Goal: Transaction & Acquisition: Obtain resource

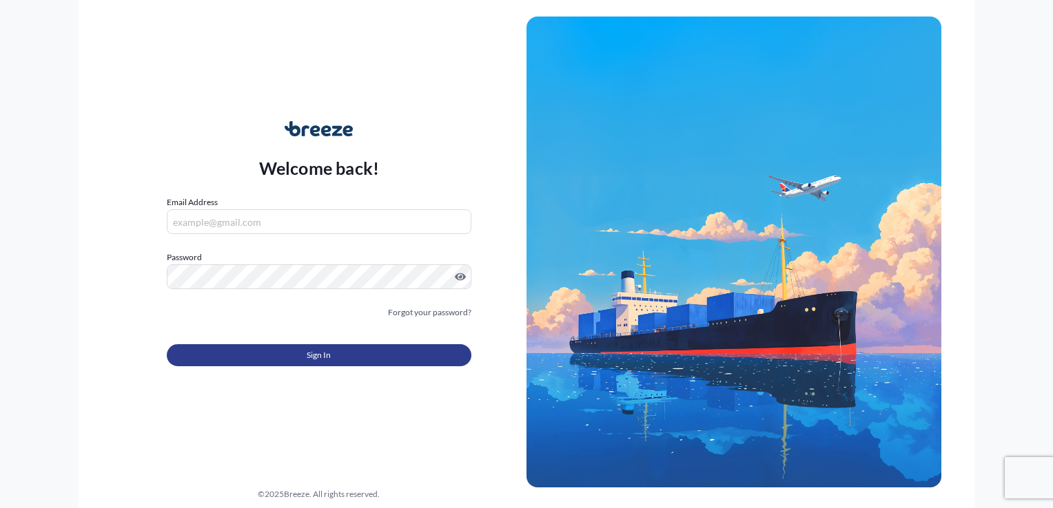
type input "[EMAIL_ADDRESS][DOMAIN_NAME]"
click at [334, 354] on button "Sign In" at bounding box center [319, 355] width 305 height 22
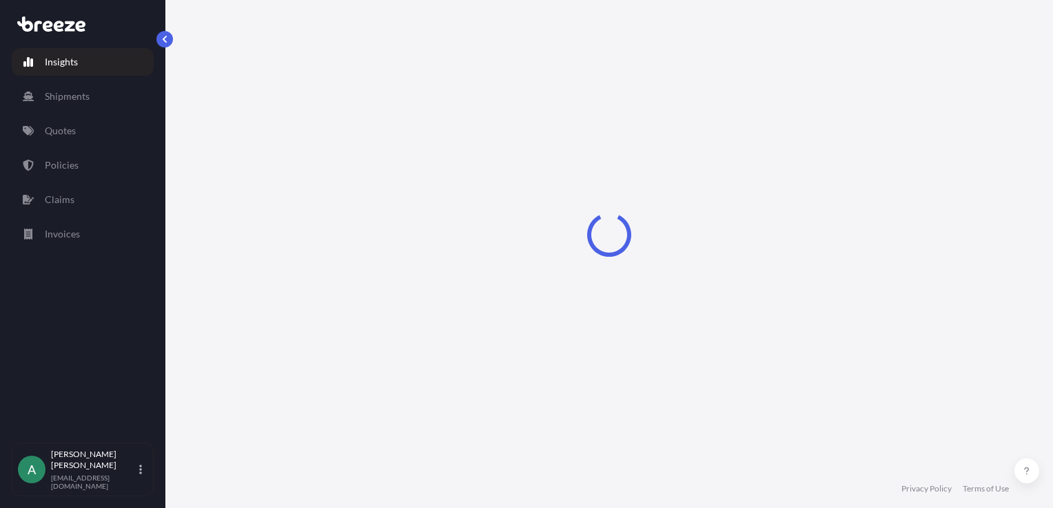
select select "2025"
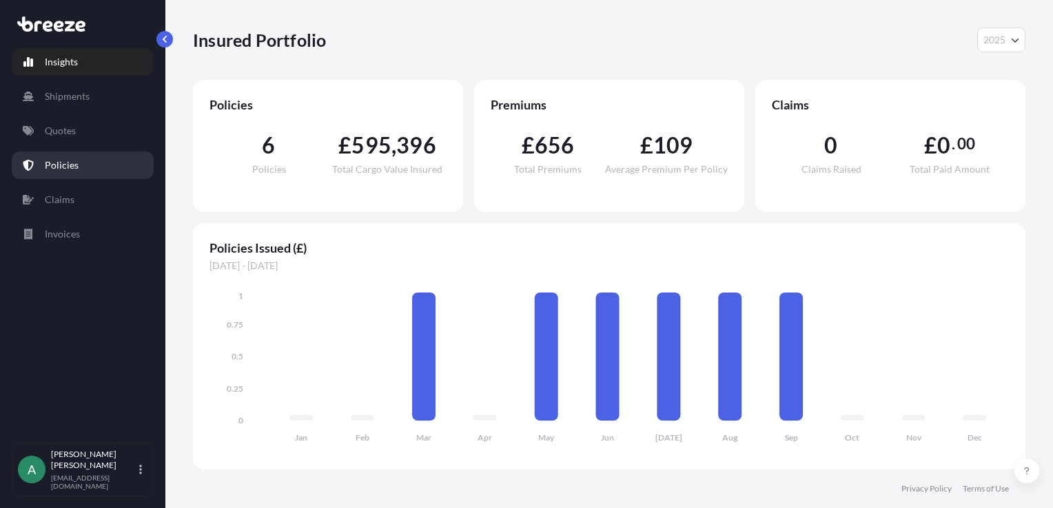
click at [74, 173] on link "Policies" at bounding box center [83, 166] width 142 height 28
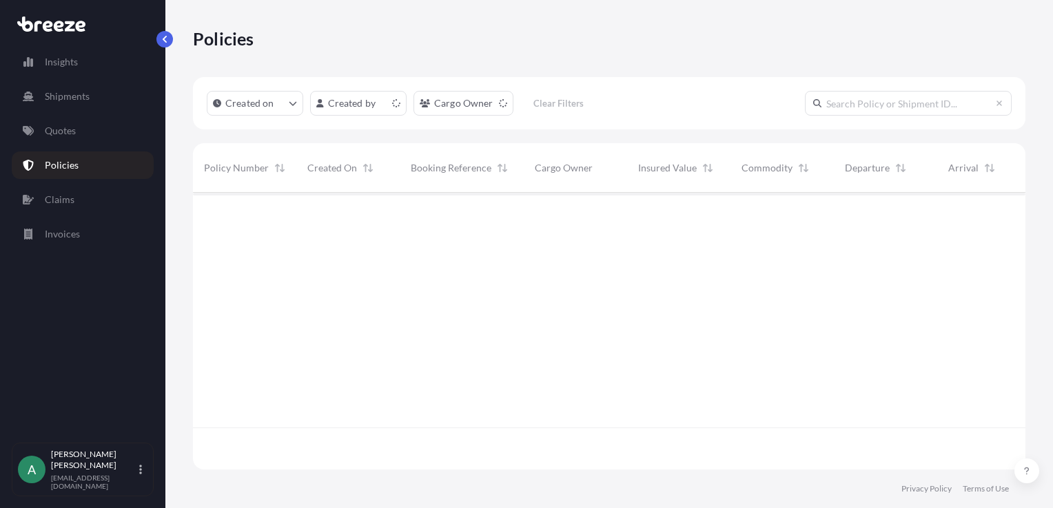
scroll to position [274, 821]
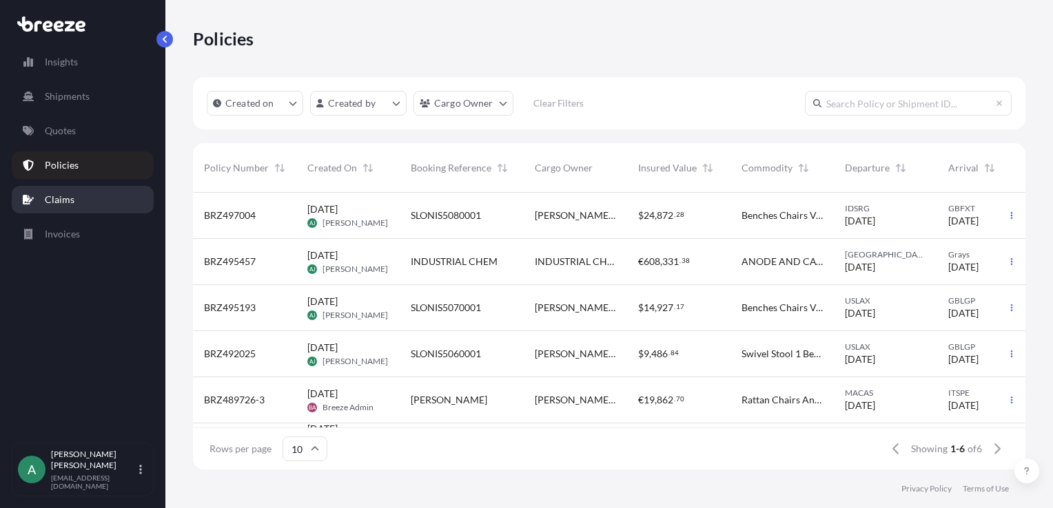
click at [84, 200] on link "Claims" at bounding box center [83, 200] width 142 height 28
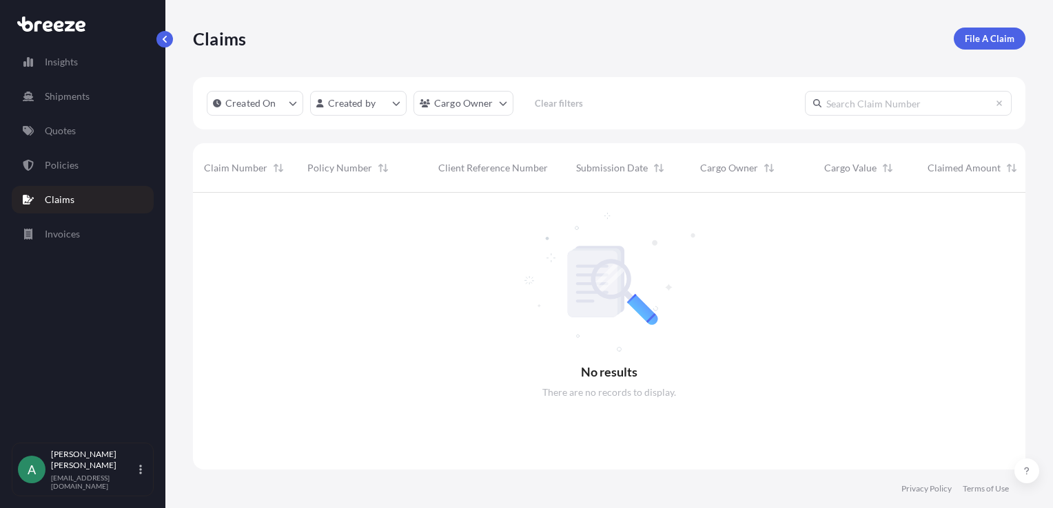
scroll to position [316, 821]
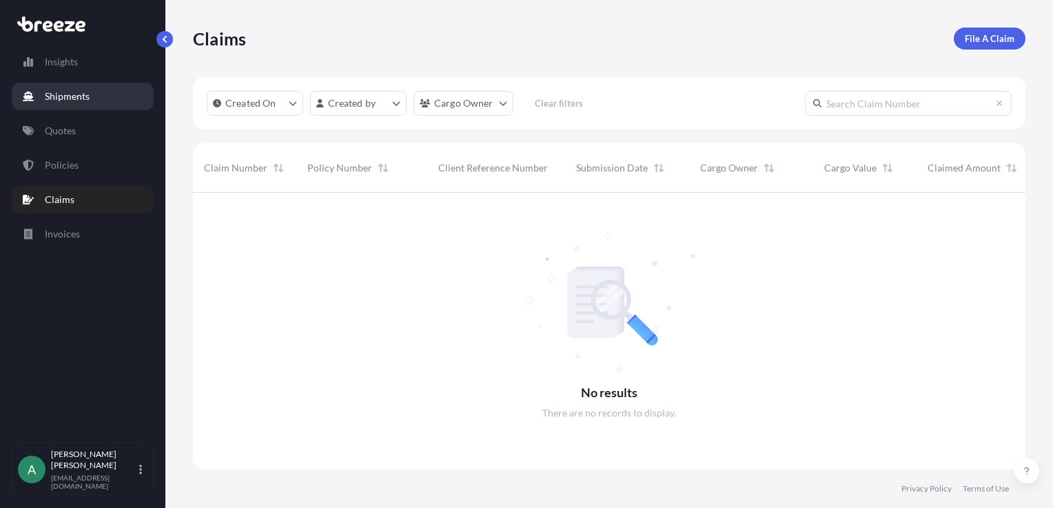
click at [78, 101] on p "Shipments" at bounding box center [67, 97] width 45 height 14
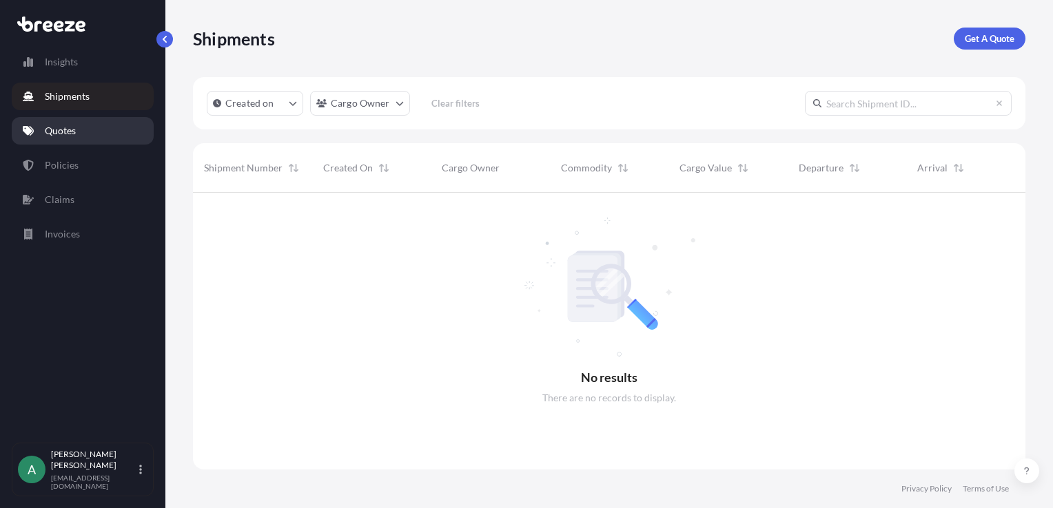
scroll to position [316, 821]
click at [73, 134] on p "Quotes" at bounding box center [60, 131] width 31 height 14
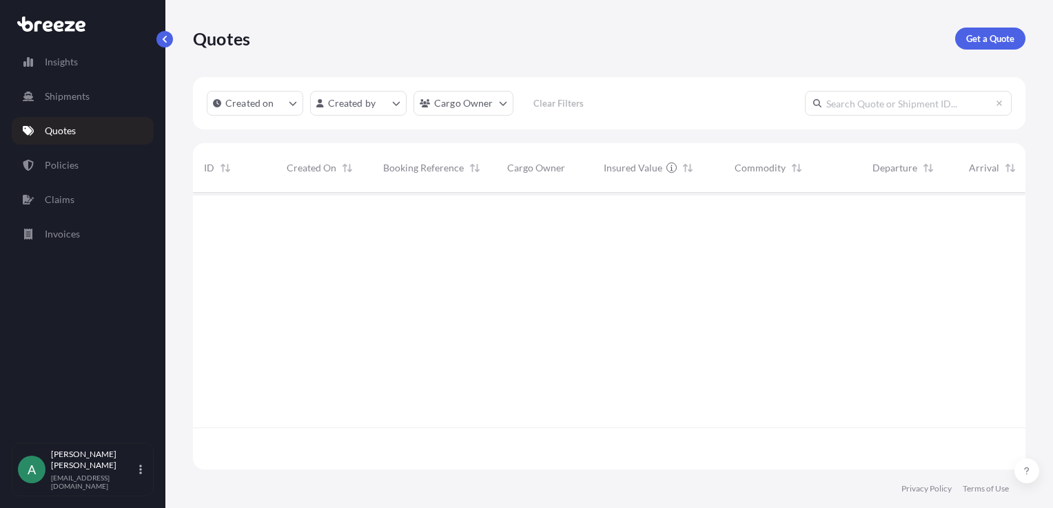
scroll to position [316, 821]
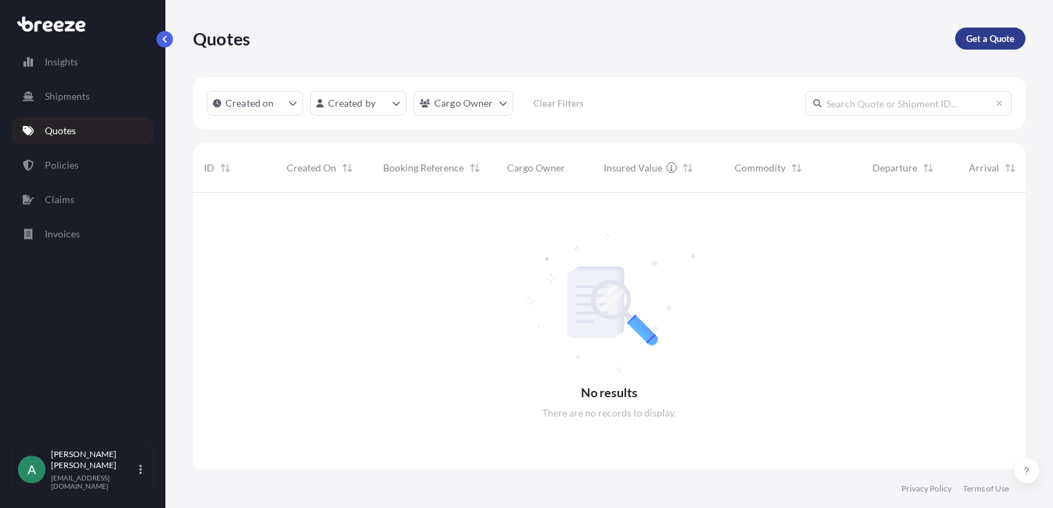
click at [981, 39] on p "Get a Quote" at bounding box center [990, 39] width 48 height 14
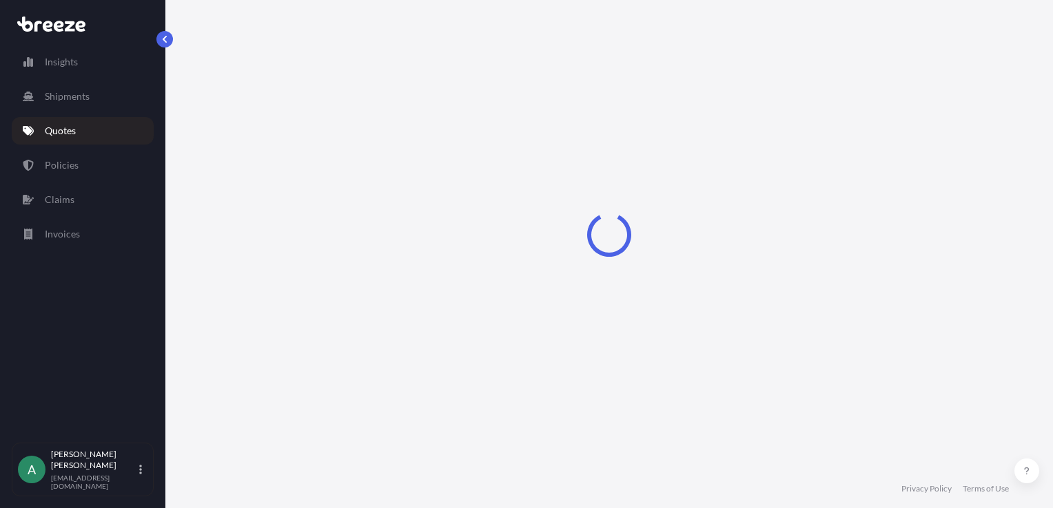
scroll to position [20, 0]
select select "Sea"
select select "1"
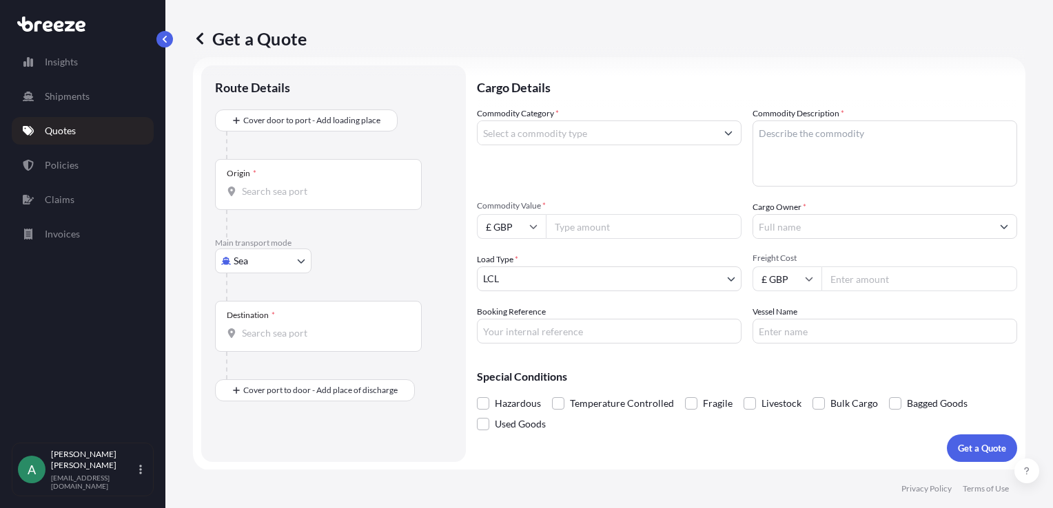
click at [298, 178] on div "Origin *" at bounding box center [318, 184] width 207 height 51
click at [298, 185] on input "Origin *" at bounding box center [323, 192] width 163 height 14
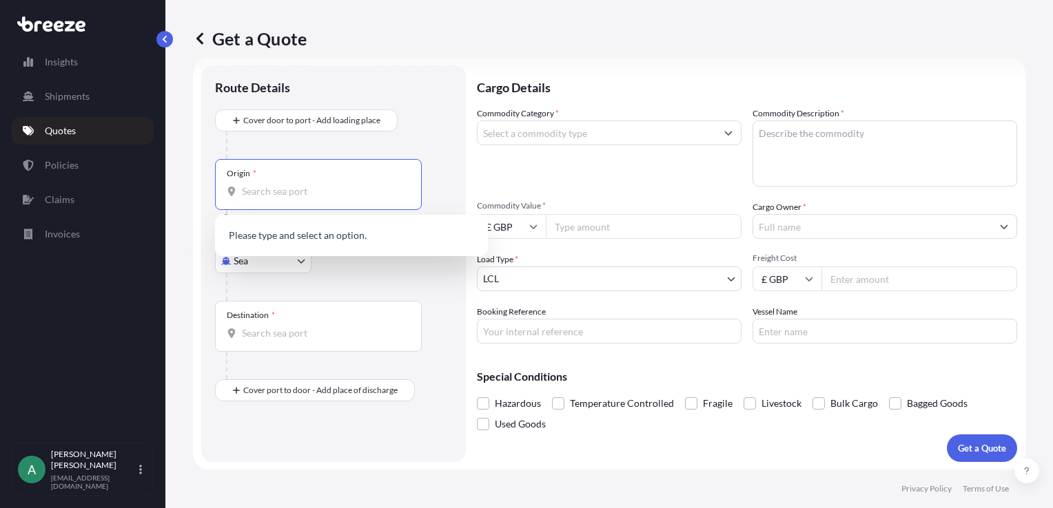
click at [296, 187] on input "Origin * Please select an origin" at bounding box center [323, 192] width 163 height 14
type input "W"
click at [272, 173] on div "Origin *" at bounding box center [318, 184] width 207 height 51
click at [272, 185] on input "Origin * Please select an origin" at bounding box center [323, 192] width 163 height 14
type input "H"
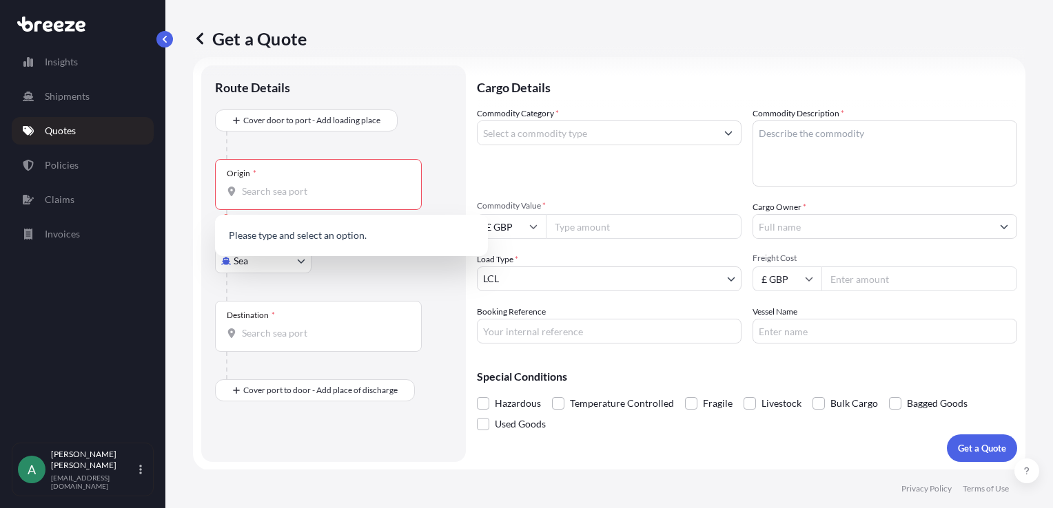
click at [331, 135] on div at bounding box center [339, 146] width 226 height 28
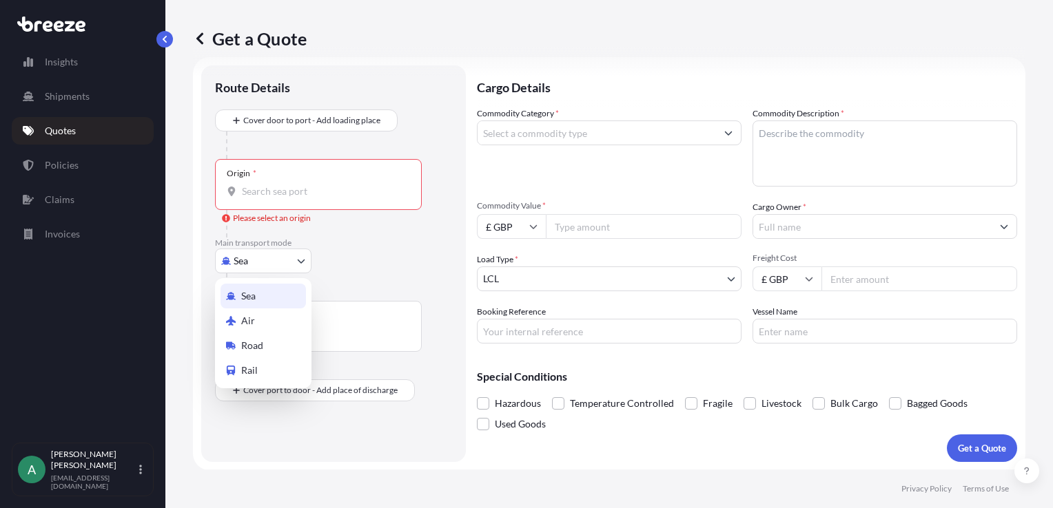
click at [298, 262] on body "Insights Shipments Quotes Policies Claims Invoices A [PERSON_NAME] [PERSON_NAME…" at bounding box center [526, 254] width 1053 height 508
click at [263, 317] on div "Air" at bounding box center [262, 321] width 85 height 25
select select "Air"
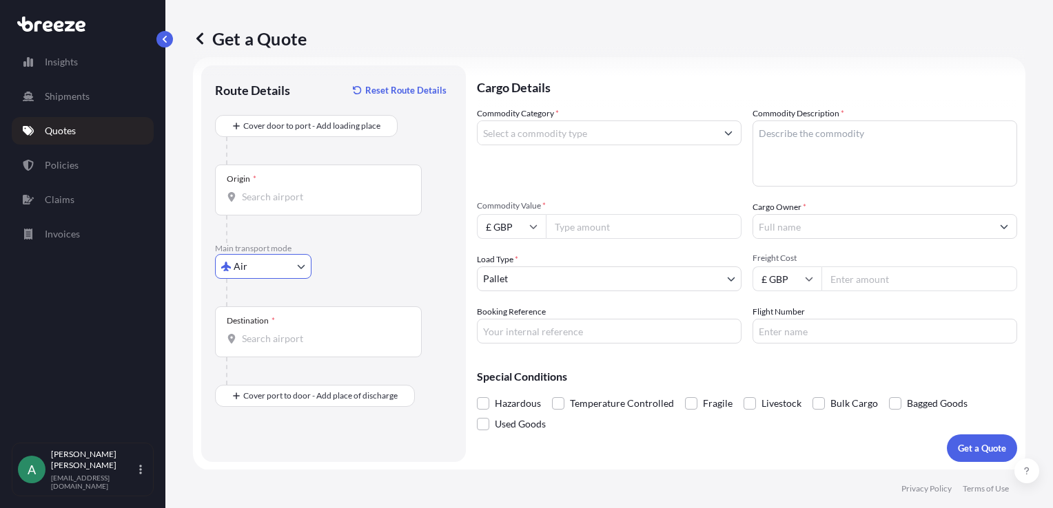
click at [296, 196] on input "Origin *" at bounding box center [323, 197] width 163 height 14
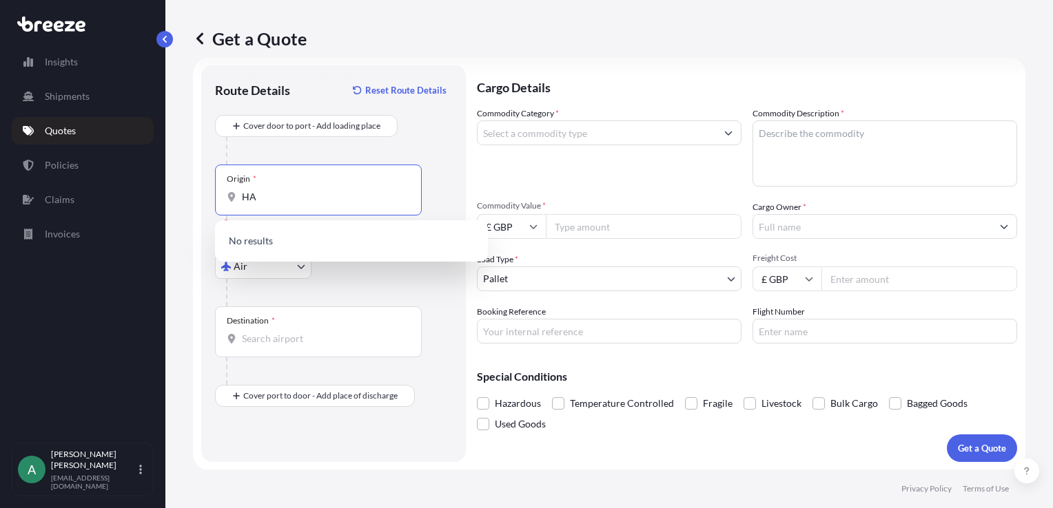
type input "H"
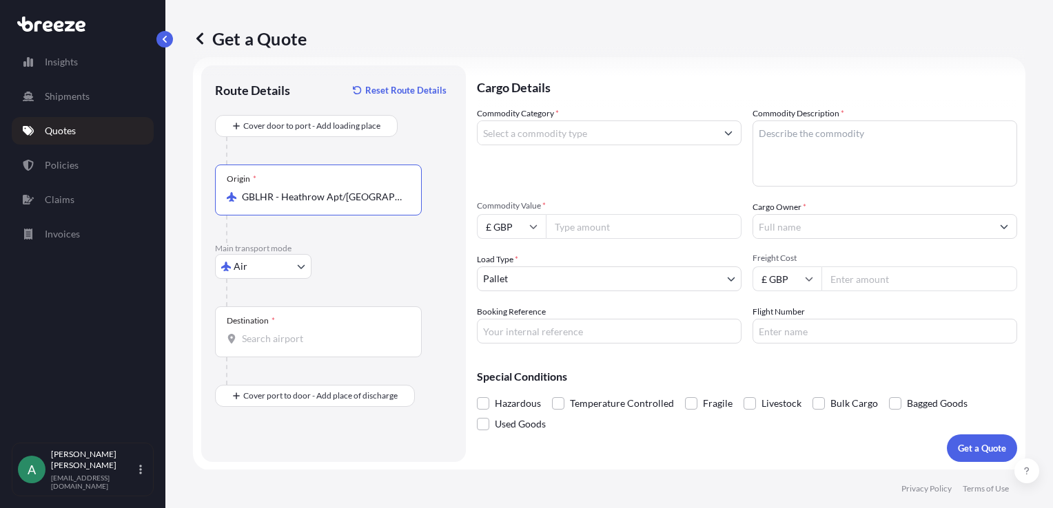
type input "GBLHR - Heathrow Apt/[GEOGRAPHIC_DATA], [GEOGRAPHIC_DATA]"
click at [276, 334] on input "Destination *" at bounding box center [323, 339] width 163 height 14
type input "BSFPO - [GEOGRAPHIC_DATA], [GEOGRAPHIC_DATA], [GEOGRAPHIC_DATA], The"
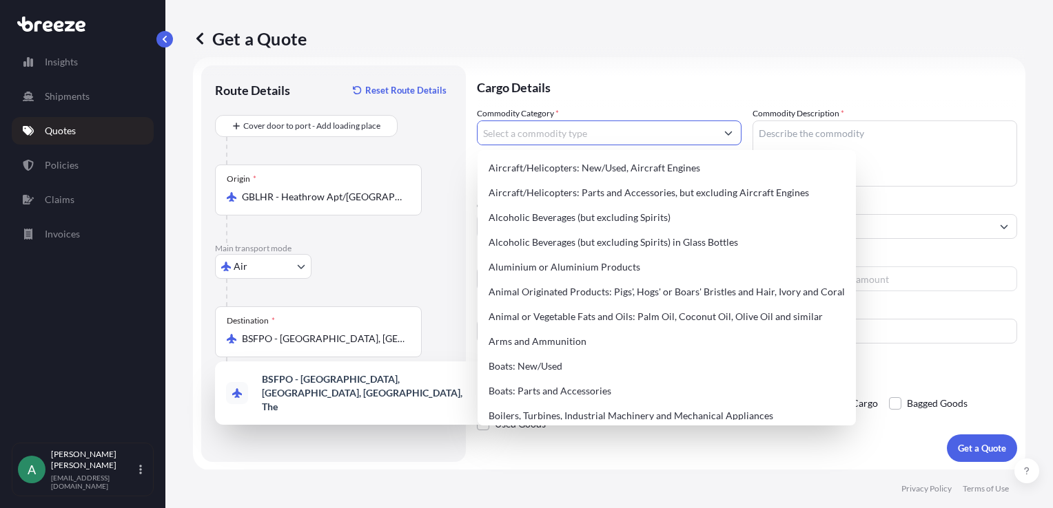
click at [576, 132] on input "Commodity Category *" at bounding box center [596, 133] width 238 height 25
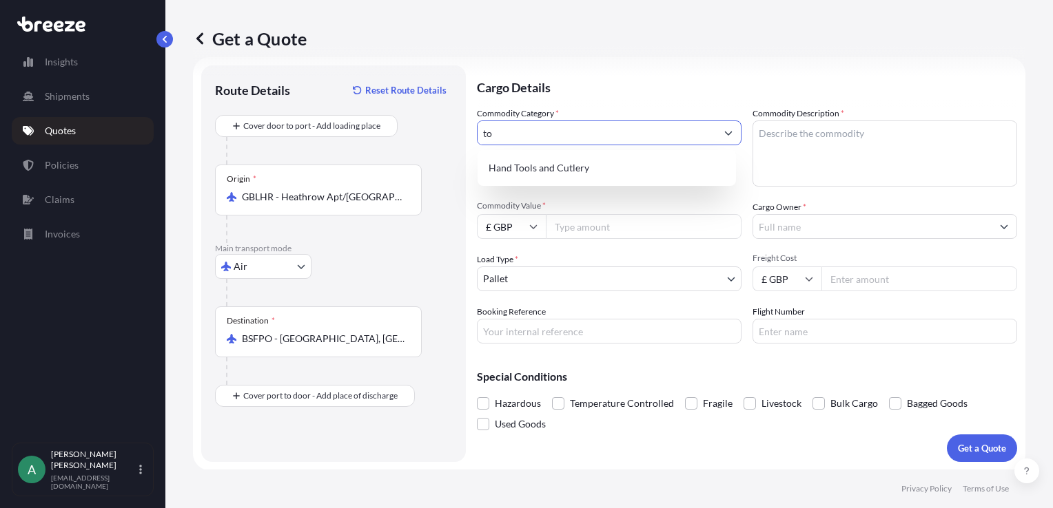
type input "t"
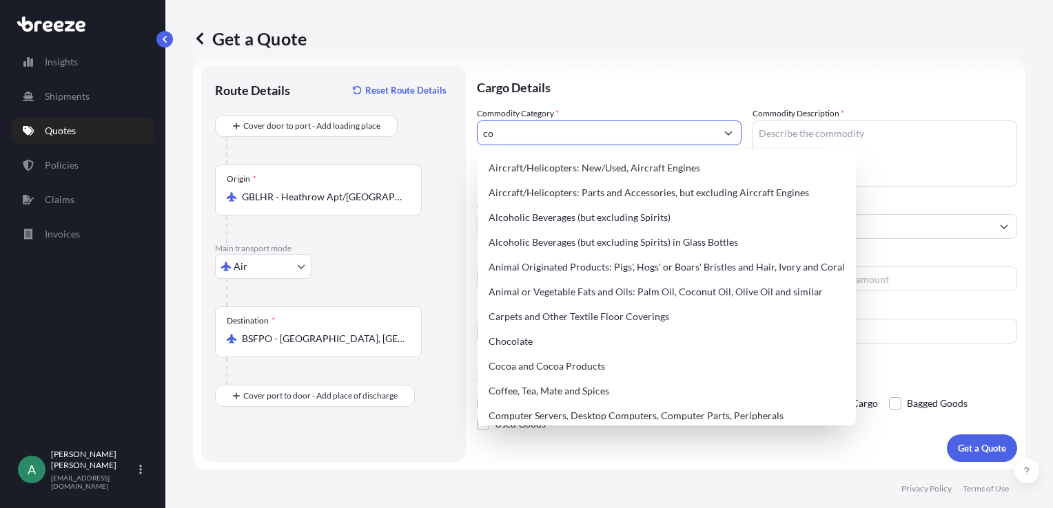
type input "c"
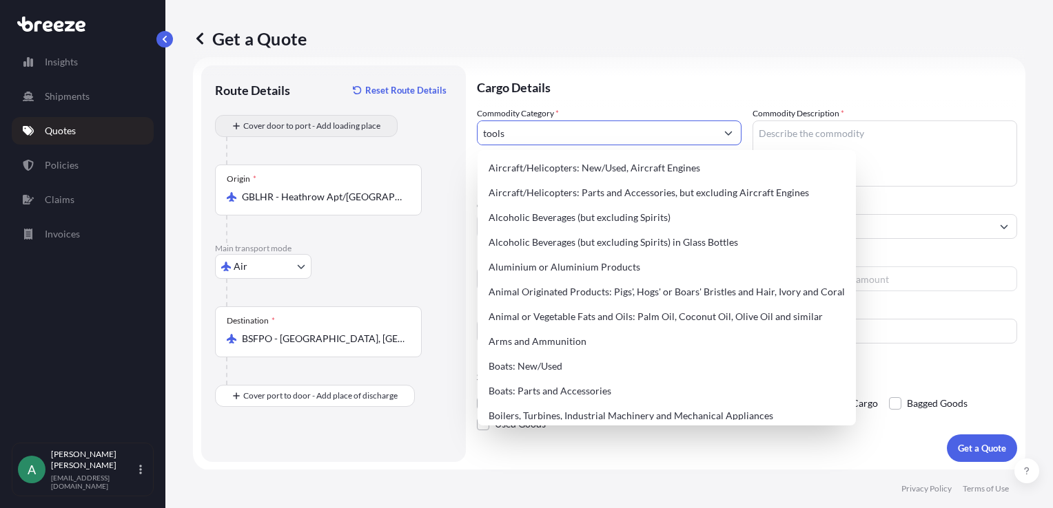
drag, startPoint x: 524, startPoint y: 132, endPoint x: 380, endPoint y: 118, distance: 145.3
click at [380, 118] on form "Route Details Reset Route Details Cover door to port - Add loading place Place …" at bounding box center [609, 263] width 832 height 413
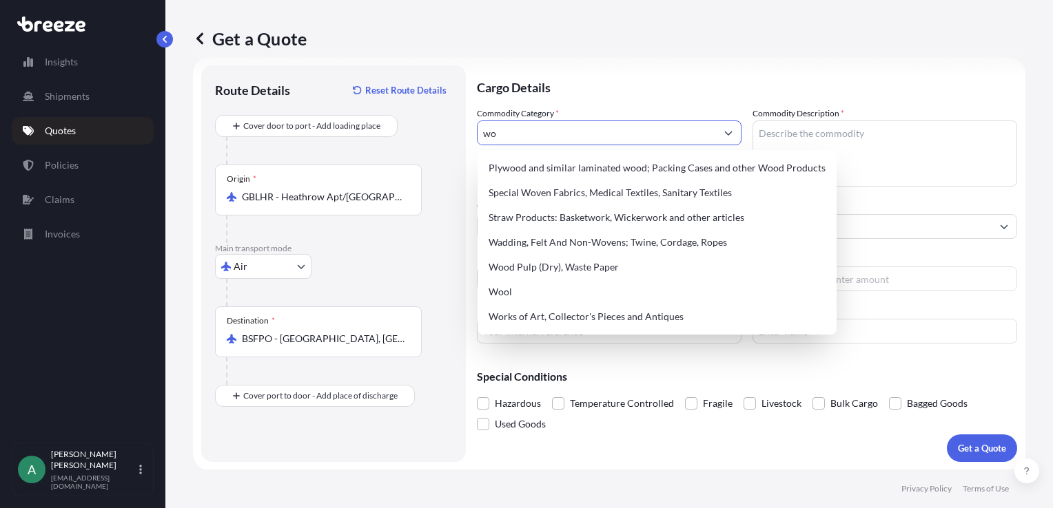
type input "w"
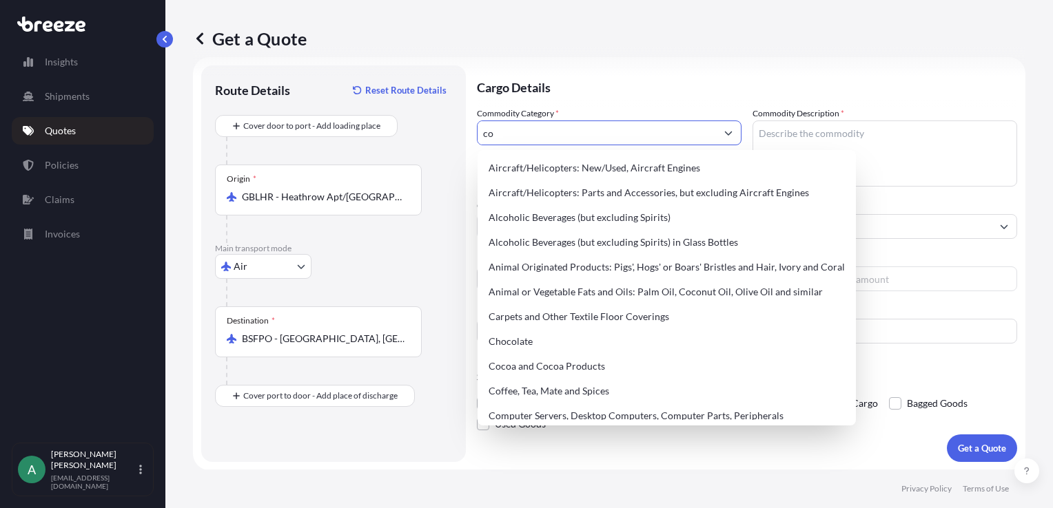
type input "c"
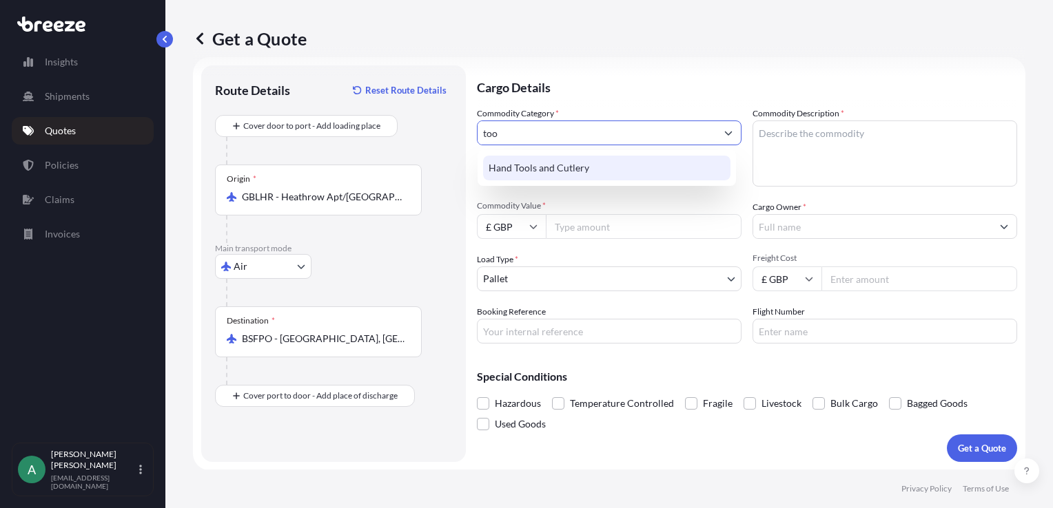
click at [563, 171] on div "Hand Tools and Cutlery" at bounding box center [606, 168] width 247 height 25
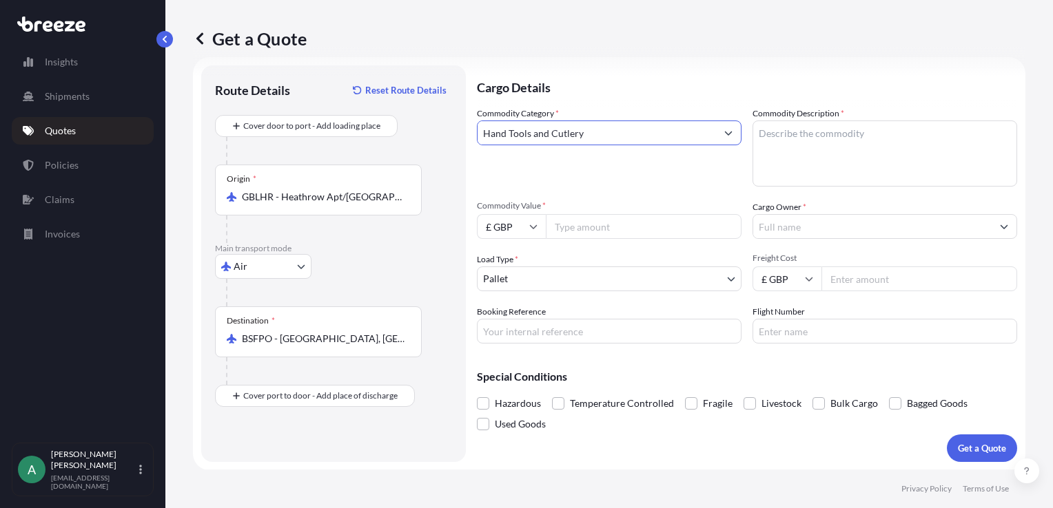
type input "Hand Tools and Cutlery"
click at [768, 132] on textarea "Commodity Description *" at bounding box center [884, 154] width 265 height 66
drag, startPoint x: 831, startPoint y: 140, endPoint x: 455, endPoint y: 155, distance: 376.5
click at [455, 155] on form "Route Details Reset Route Details Cover door to port - Add loading place Place …" at bounding box center [609, 263] width 832 height 413
paste textarea "Tools & Consumables."
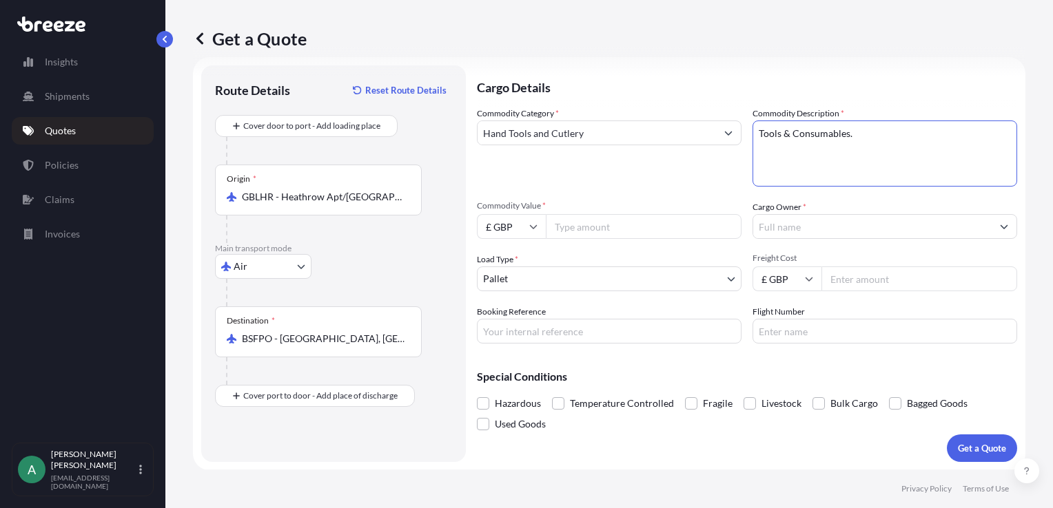
type textarea "Tools & Consumables."
click at [565, 220] on input "Commodity Value *" at bounding box center [644, 226] width 196 height 25
paste input "5244.00"
type input "5244.00"
click at [812, 227] on input "Cargo Owner *" at bounding box center [872, 226] width 238 height 25
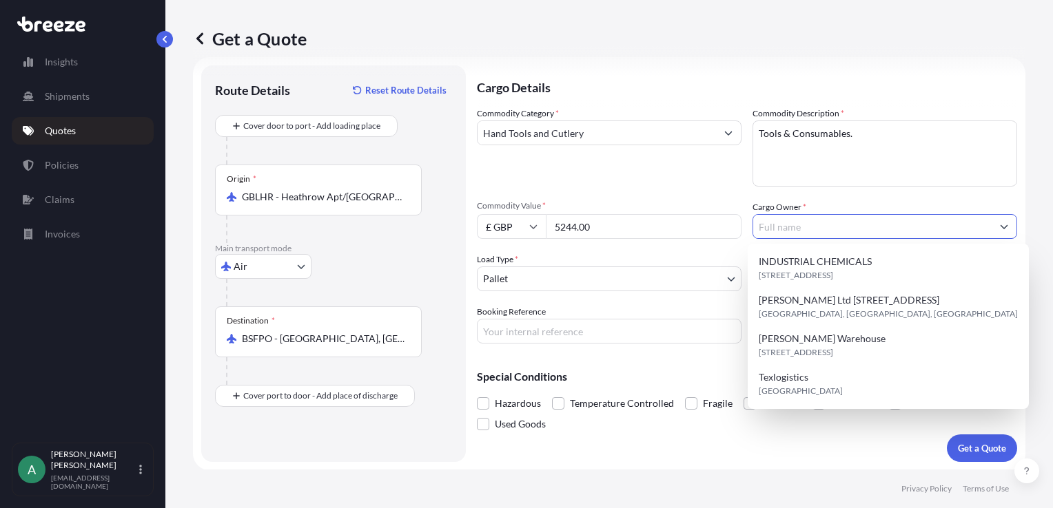
click at [1000, 227] on icon "Show suggestions" at bounding box center [1004, 227] width 8 height 8
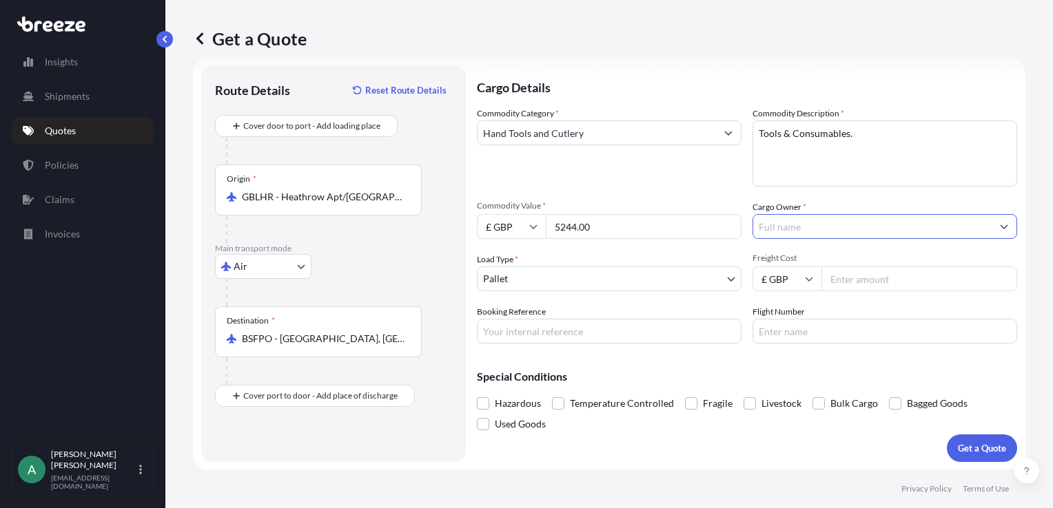
click at [1000, 228] on icon "Show suggestions" at bounding box center [1004, 227] width 8 height 8
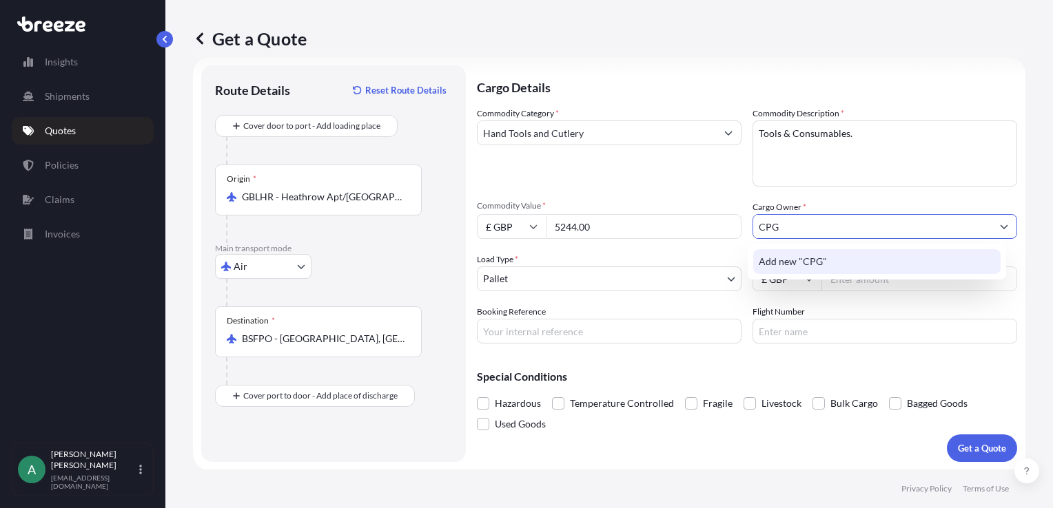
click at [820, 267] on span "Add new "CPG"" at bounding box center [793, 262] width 68 height 14
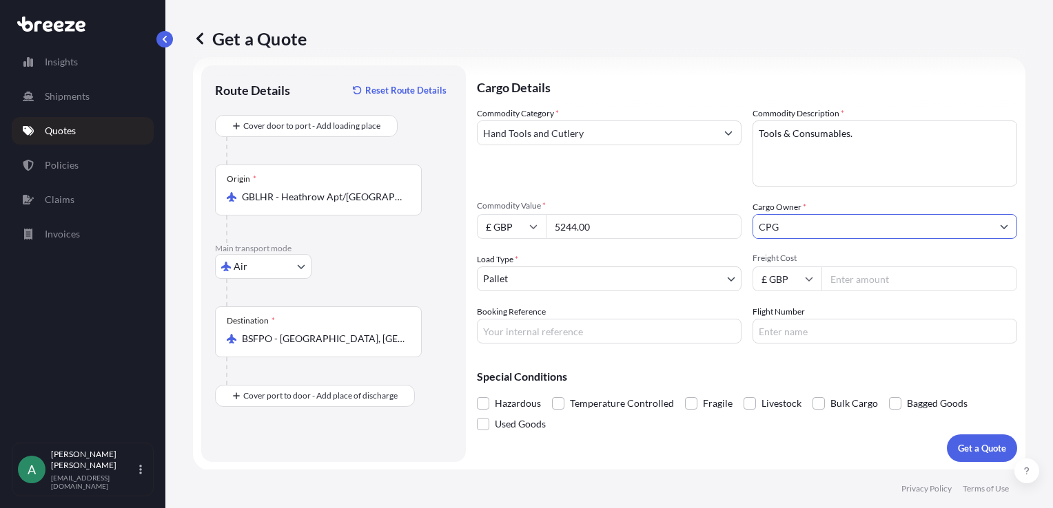
click at [812, 229] on input "CPG" at bounding box center [872, 226] width 238 height 25
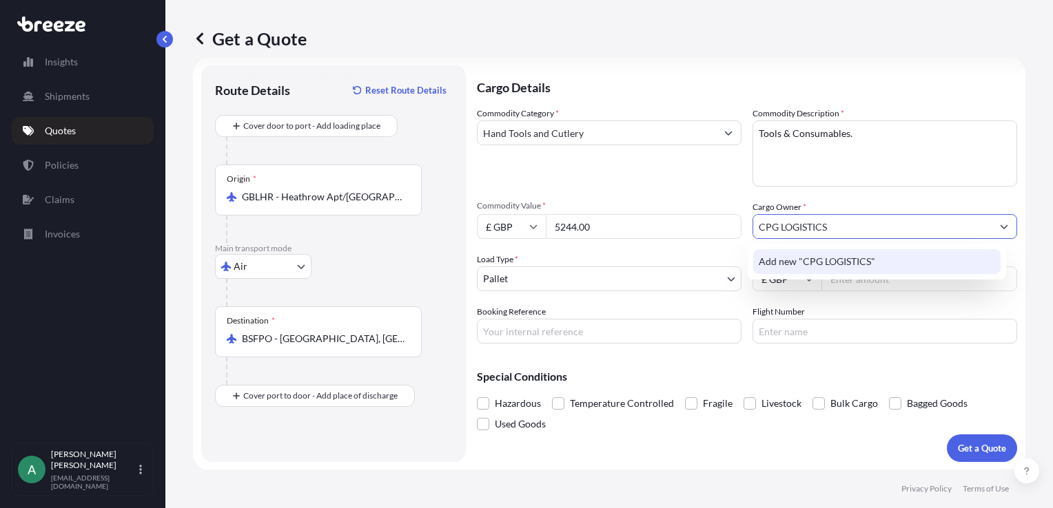
click at [807, 268] on span "Add new "CPG LOGISTICS"" at bounding box center [817, 262] width 116 height 14
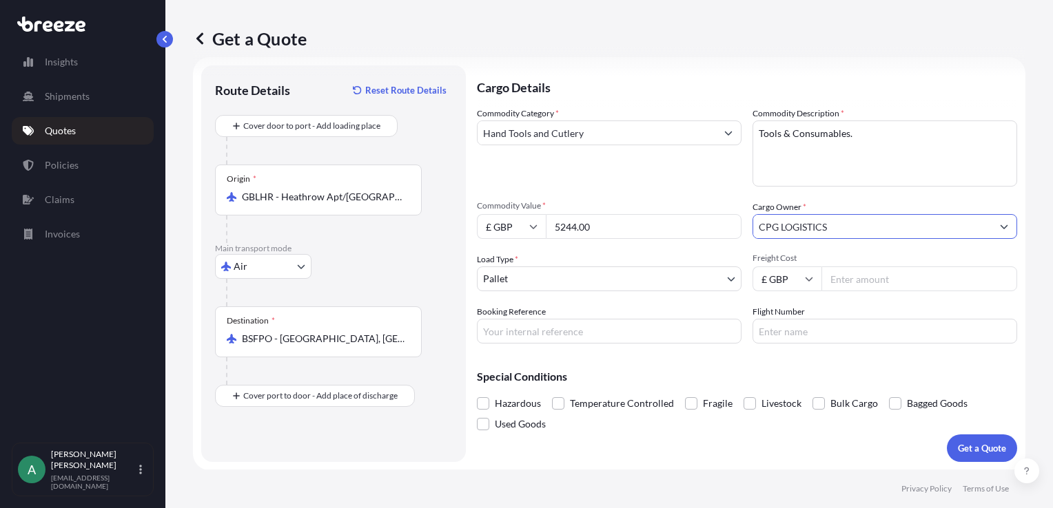
type input "CPG LOGISTICS"
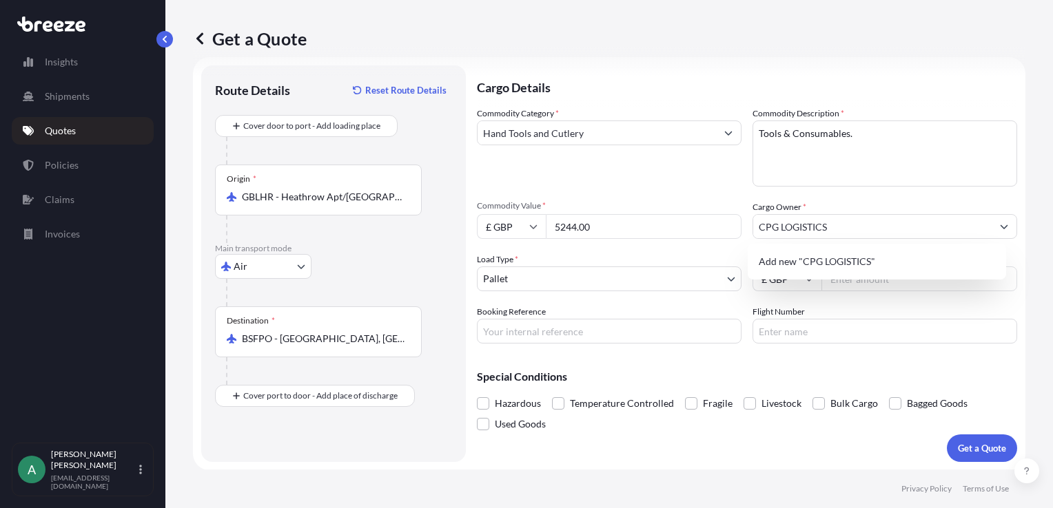
drag, startPoint x: 608, startPoint y: 223, endPoint x: 440, endPoint y: 241, distance: 169.1
click at [440, 241] on form "Route Details Reset Route Details Cover door to port - Add loading place Place …" at bounding box center [609, 263] width 832 height 413
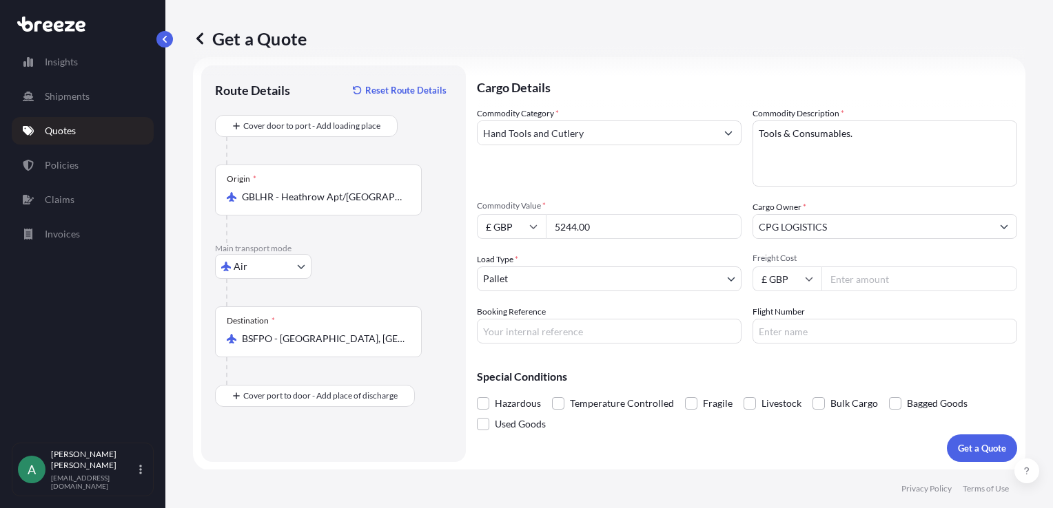
paste input "0605"
type input "50605.00"
click at [855, 272] on input "Freight Cost" at bounding box center [919, 279] width 196 height 25
paste input "5244.00"
type input "5244.00"
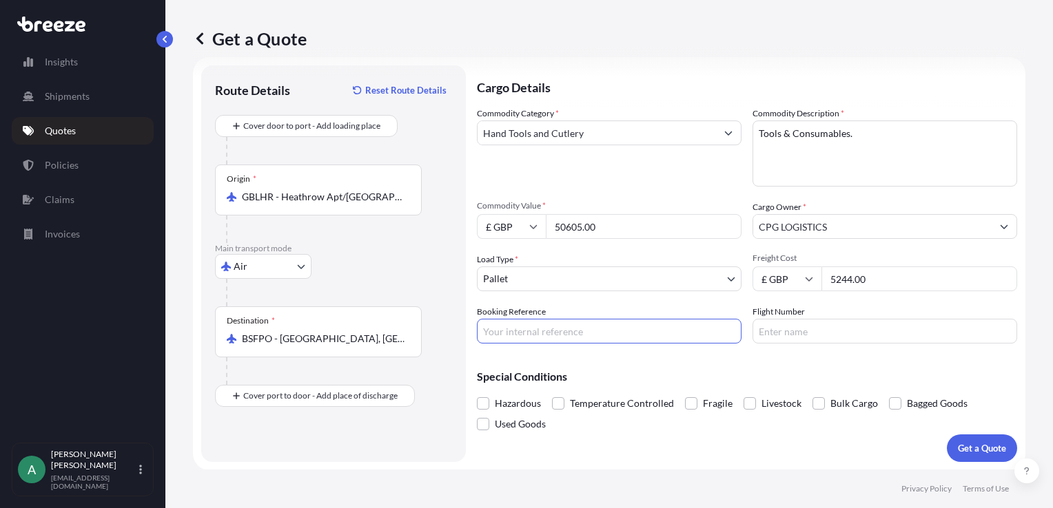
click at [627, 331] on input "Booking Reference" at bounding box center [609, 331] width 265 height 25
type input "CPG"
click at [964, 451] on p "Get a Quote" at bounding box center [982, 449] width 48 height 14
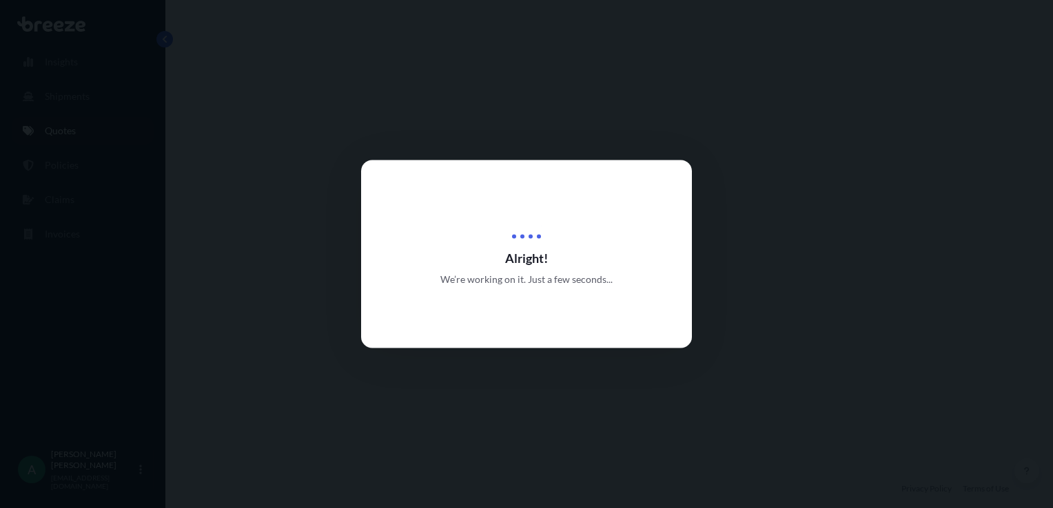
select select "Air"
select select "1"
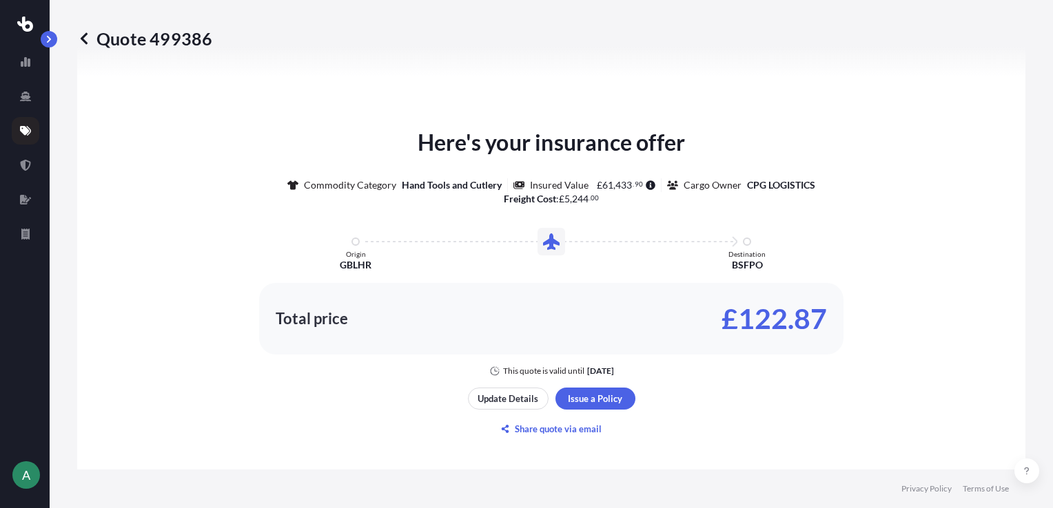
scroll to position [543, 0]
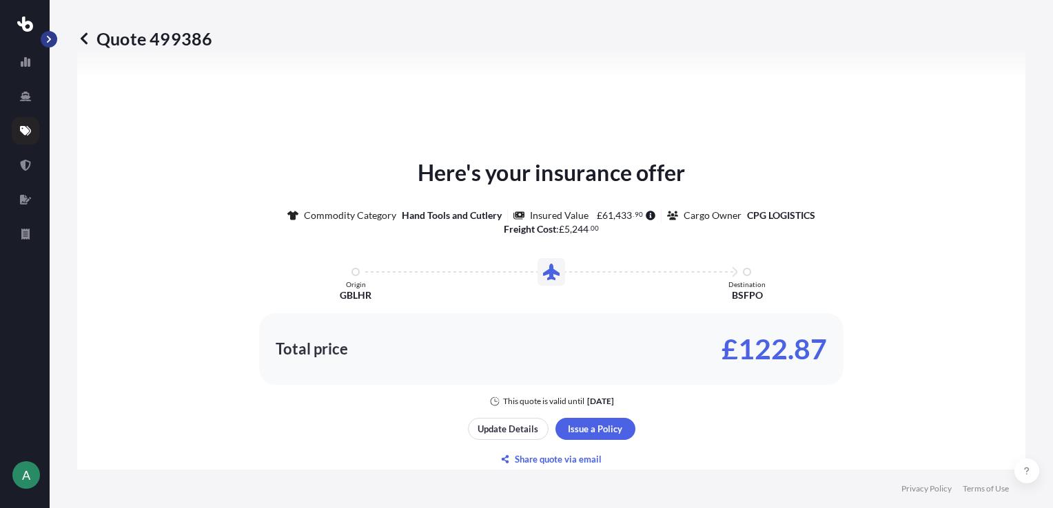
click at [43, 39] on button "button" at bounding box center [49, 39] width 17 height 17
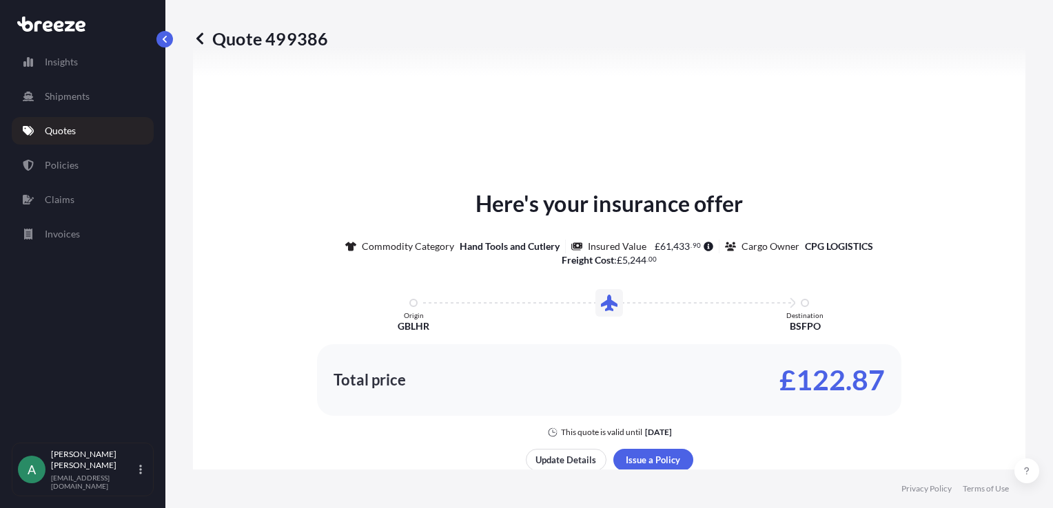
scroll to position [573, 0]
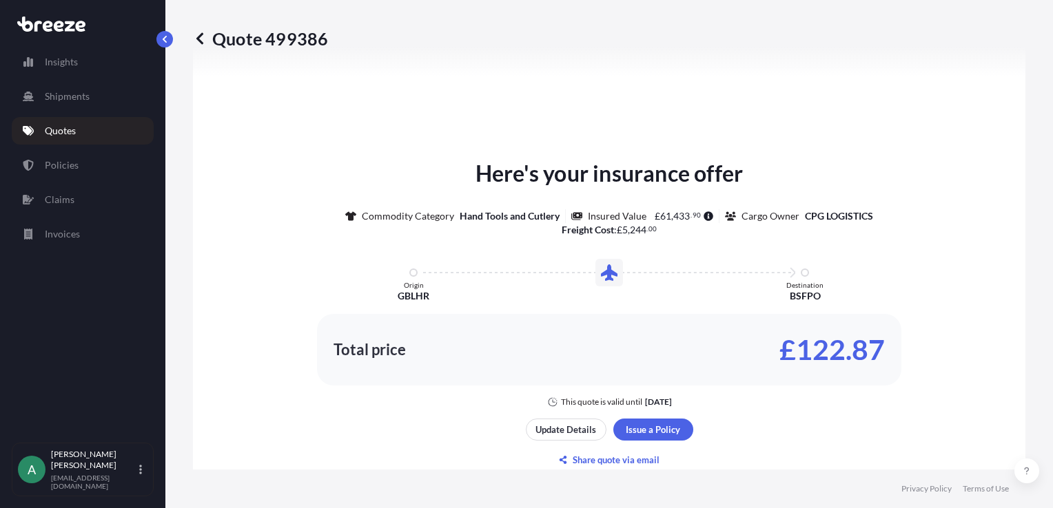
click at [55, 142] on link "Quotes" at bounding box center [83, 131] width 142 height 28
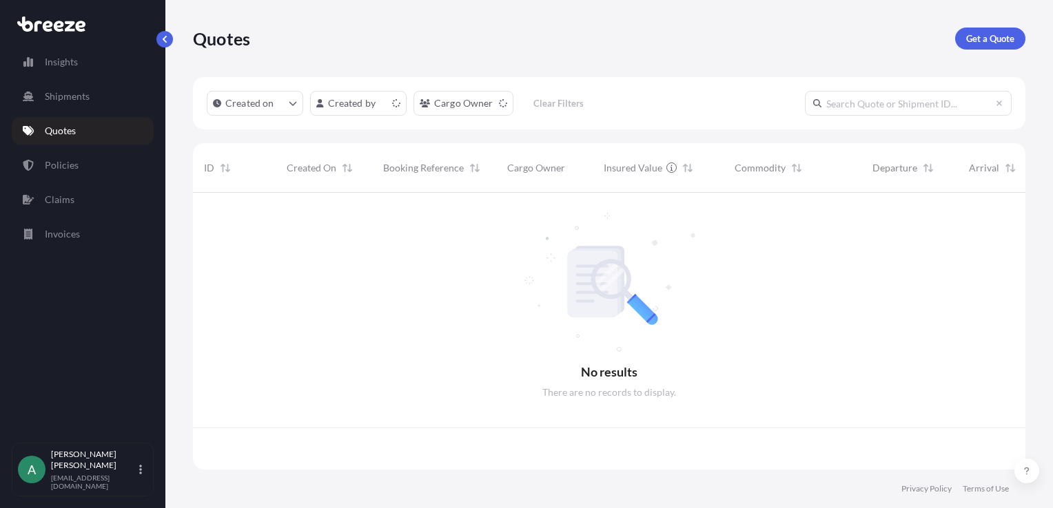
scroll to position [274, 821]
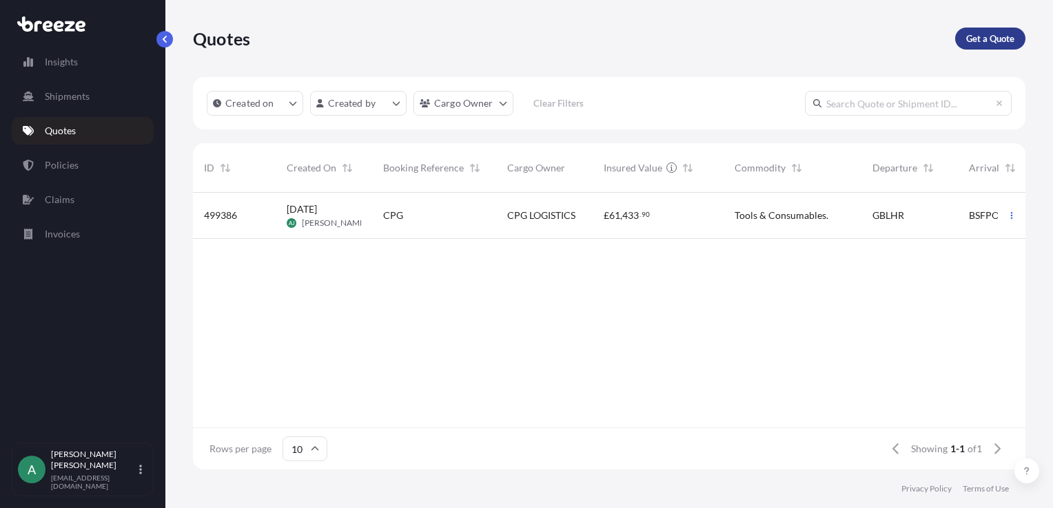
click at [986, 34] on p "Get a Quote" at bounding box center [990, 39] width 48 height 14
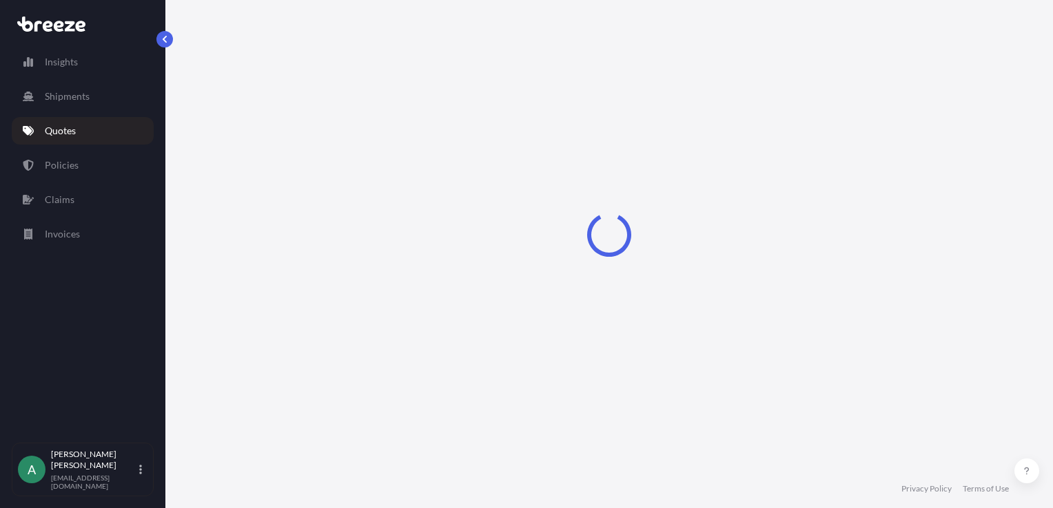
select select "Sea"
select select "1"
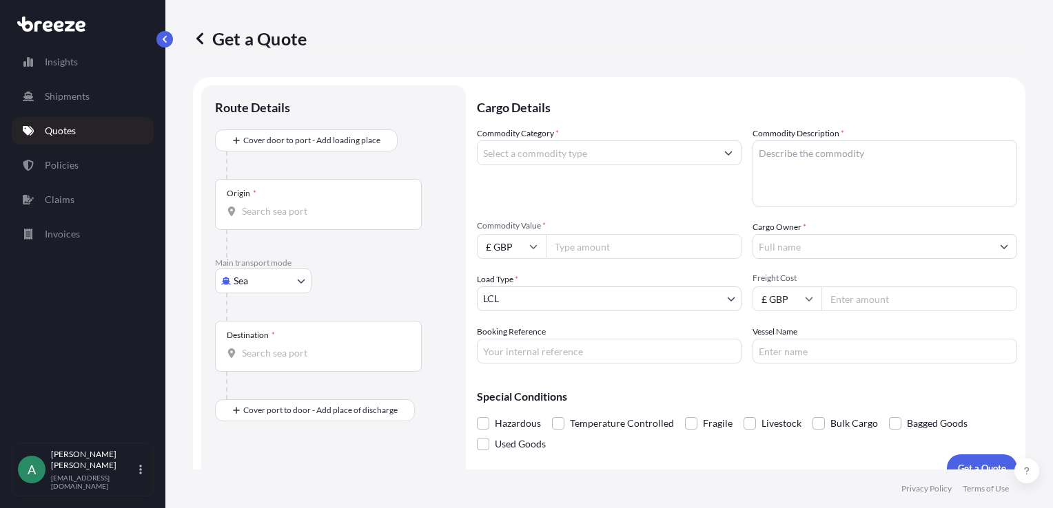
scroll to position [20, 0]
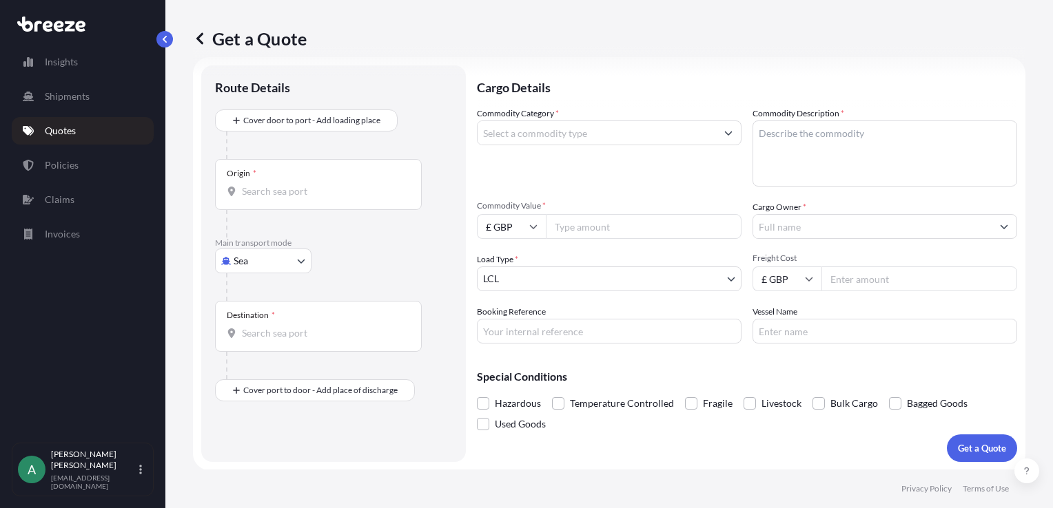
click at [304, 175] on div "Origin *" at bounding box center [318, 184] width 207 height 51
click at [304, 185] on input "Origin *" at bounding box center [323, 192] width 163 height 14
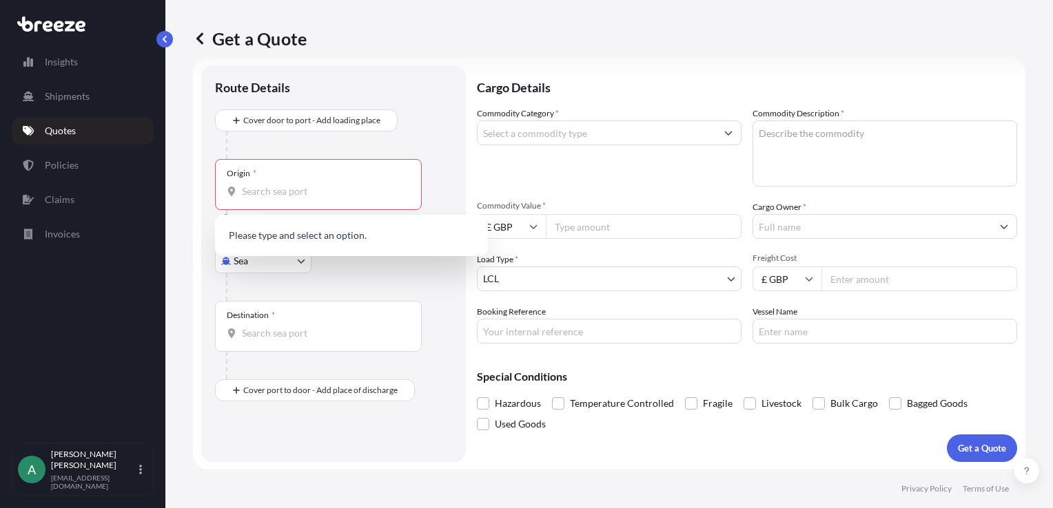
click at [265, 276] on div at bounding box center [339, 288] width 226 height 28
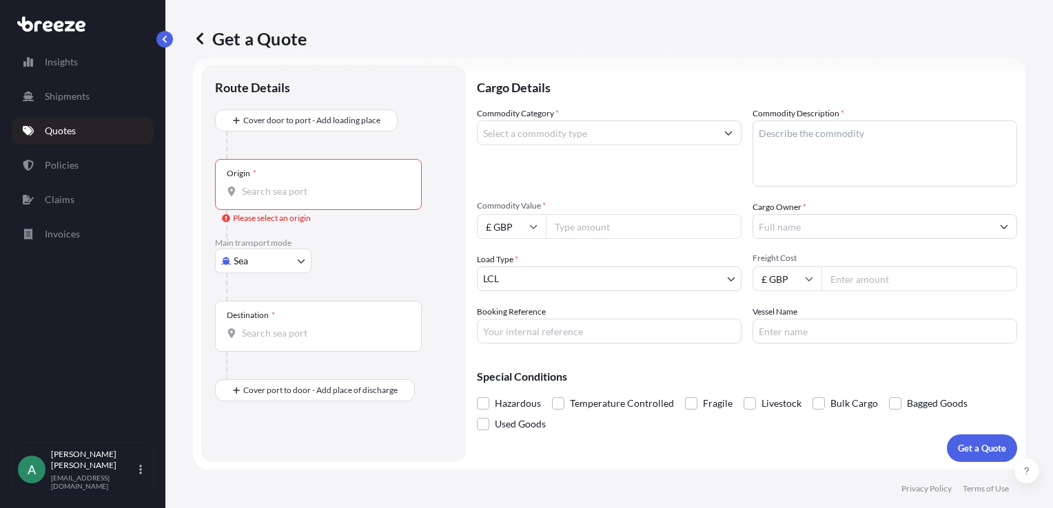
click at [318, 203] on div "Origin *" at bounding box center [318, 184] width 207 height 51
click at [318, 198] on input "Origin * Please select an origin" at bounding box center [323, 192] width 163 height 14
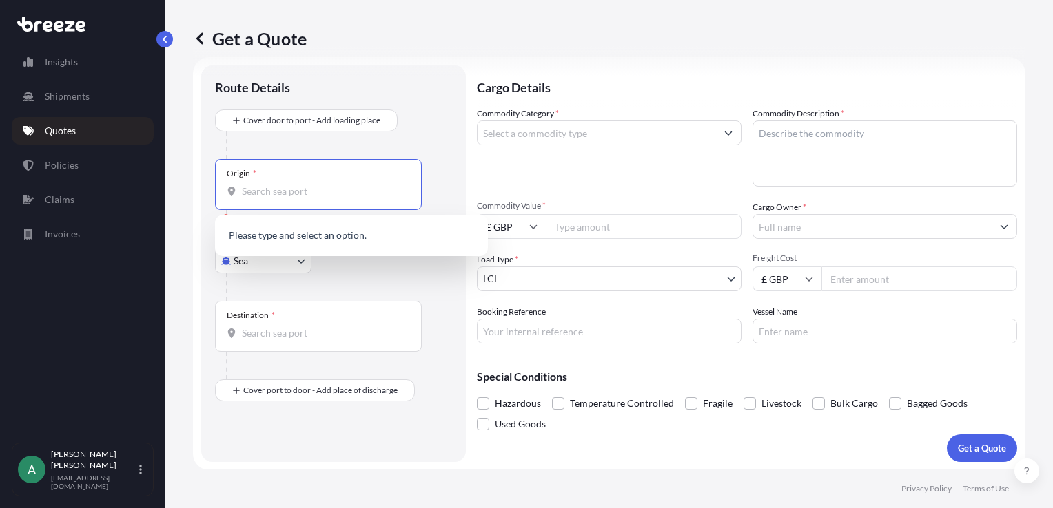
paste input "Schüttorf"
type input "Schüttorf"
drag, startPoint x: 306, startPoint y: 194, endPoint x: 99, endPoint y: 144, distance: 212.6
click at [99, 144] on div "Insights Shipments Quotes Policies Claims Invoices A [PERSON_NAME] [PERSON_NAME…" at bounding box center [526, 254] width 1053 height 508
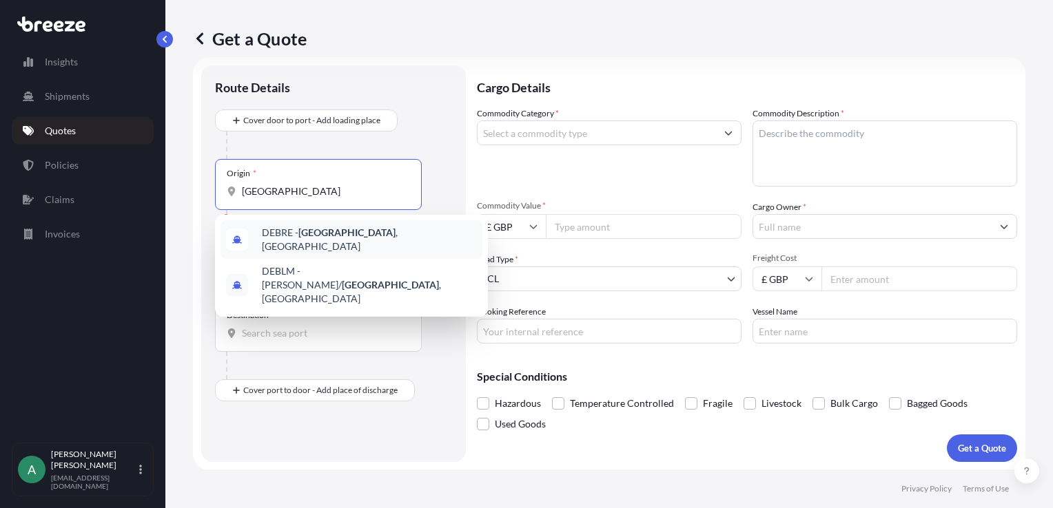
click at [276, 238] on span "DEBRE - [GEOGRAPHIC_DATA] , [GEOGRAPHIC_DATA]" at bounding box center [369, 240] width 215 height 28
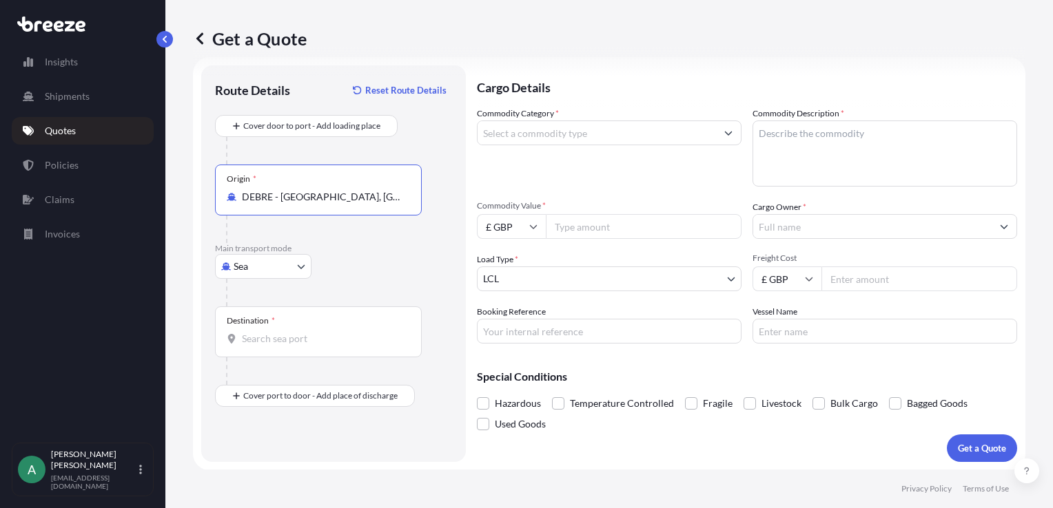
type input "DEBRE - [GEOGRAPHIC_DATA], [GEOGRAPHIC_DATA]"
click at [276, 326] on div "Destination *" at bounding box center [318, 332] width 207 height 51
click at [276, 332] on input "Destination *" at bounding box center [323, 339] width 163 height 14
type input "JMKIN - [GEOGRAPHIC_DATA], [GEOGRAPHIC_DATA]"
click at [539, 130] on input "Commodity Category *" at bounding box center [596, 133] width 238 height 25
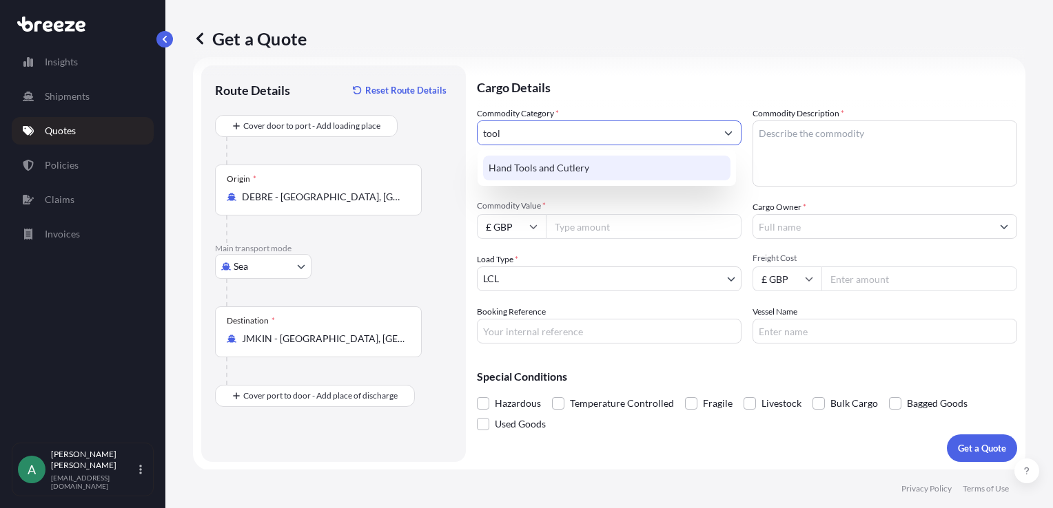
click at [574, 169] on div "Hand Tools and Cutlery" at bounding box center [606, 168] width 247 height 25
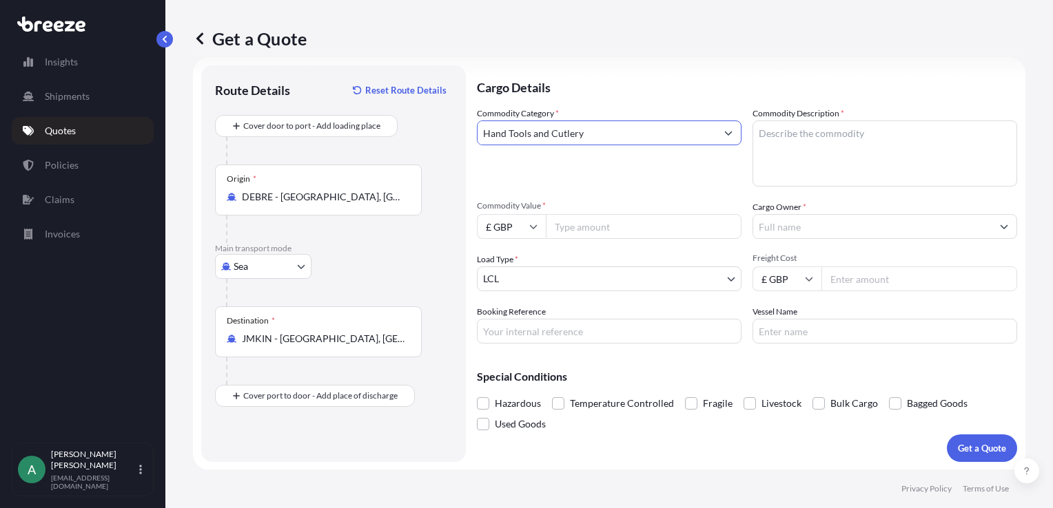
type input "Hand Tools and Cutlery"
click at [814, 134] on textarea "Commodity Description *" at bounding box center [884, 154] width 265 height 66
type textarea "tools and consumbales"
click at [649, 220] on input "Commodity Value *" at bounding box center [644, 226] width 196 height 25
click at [518, 230] on input "£ GBP" at bounding box center [511, 226] width 69 height 25
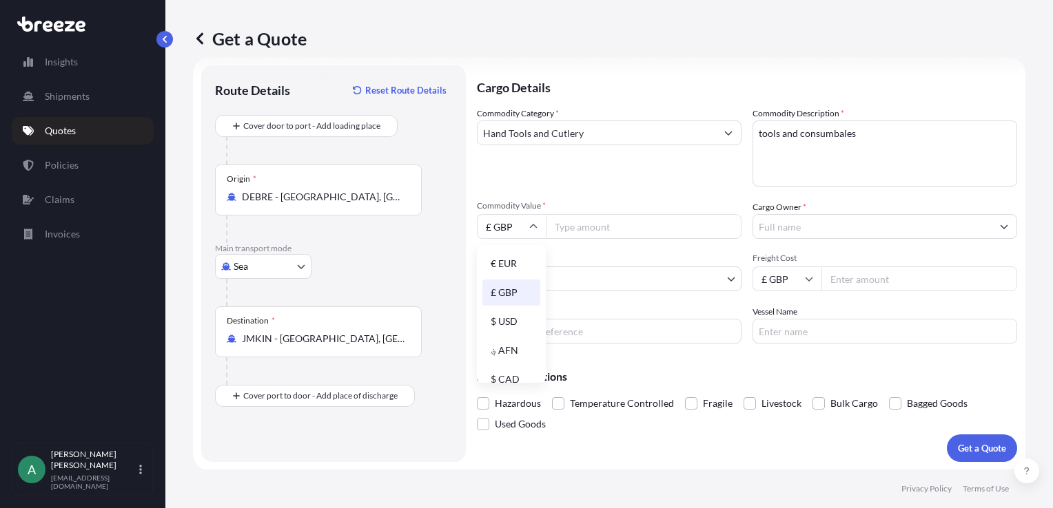
click at [504, 256] on div "€ EUR" at bounding box center [511, 264] width 58 height 26
type input "€ EUR"
click at [574, 227] on input "Commodity Value *" at bounding box center [644, 226] width 196 height 25
paste input "56737.00"
type input "56737.00"
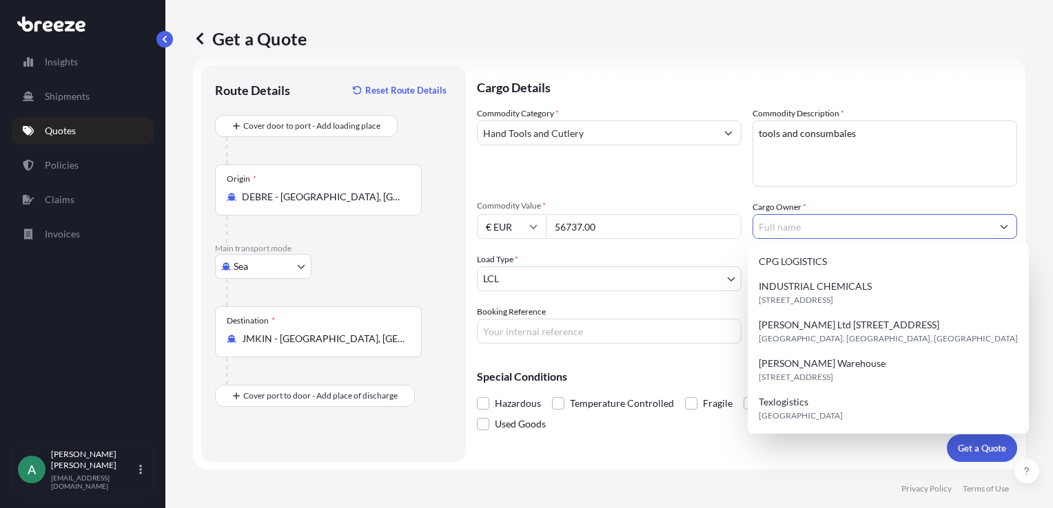
click at [791, 227] on input "Cargo Owner *" at bounding box center [872, 226] width 238 height 25
click at [794, 257] on span "CPG LOGISTICS" at bounding box center [793, 262] width 68 height 14
type input "CPG LOGISTICS"
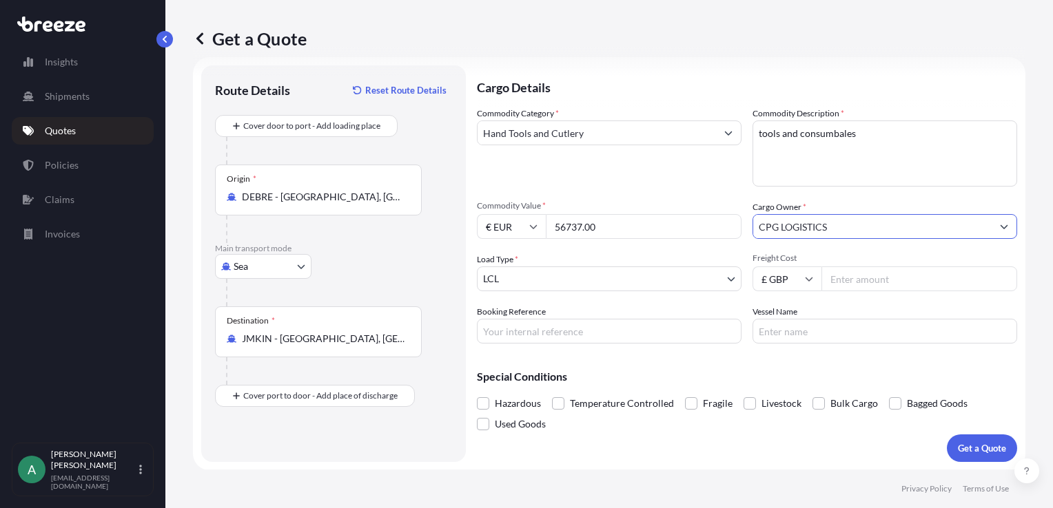
click at [843, 284] on input "Freight Cost" at bounding box center [919, 279] width 196 height 25
type input "2"
type input "40000"
click at [588, 334] on input "Booking Reference" at bounding box center [609, 331] width 265 height 25
click at [642, 435] on div "Cargo Details Commodity Category * Hand Tools and Cutlery Commodity Description…" at bounding box center [747, 263] width 540 height 397
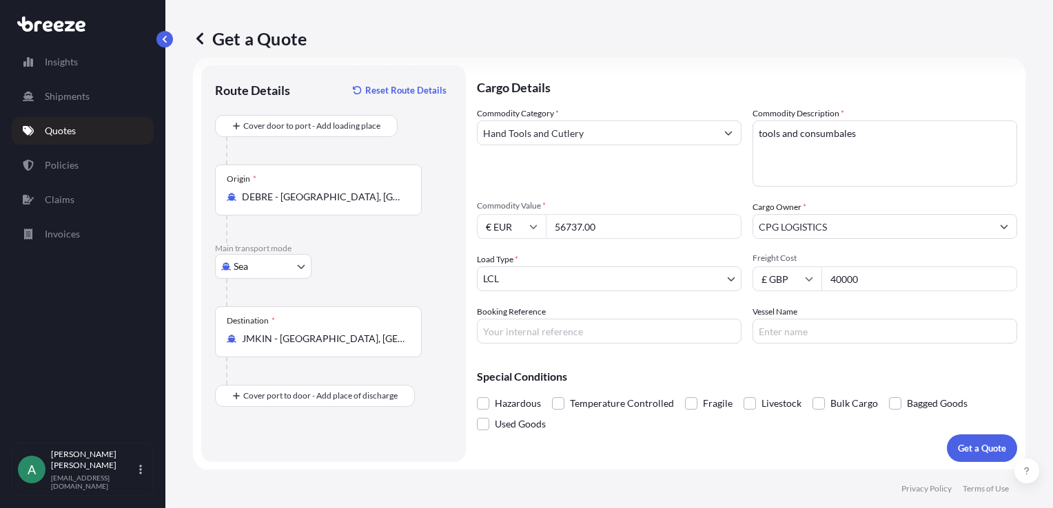
click at [869, 282] on input "40000" at bounding box center [919, 279] width 196 height 25
click at [810, 271] on input "£ GBP" at bounding box center [786, 279] width 69 height 25
click at [784, 319] on div "€ EUR" at bounding box center [781, 316] width 58 height 26
type input "€ EUR"
drag, startPoint x: 865, startPoint y: 272, endPoint x: 672, endPoint y: 296, distance: 194.4
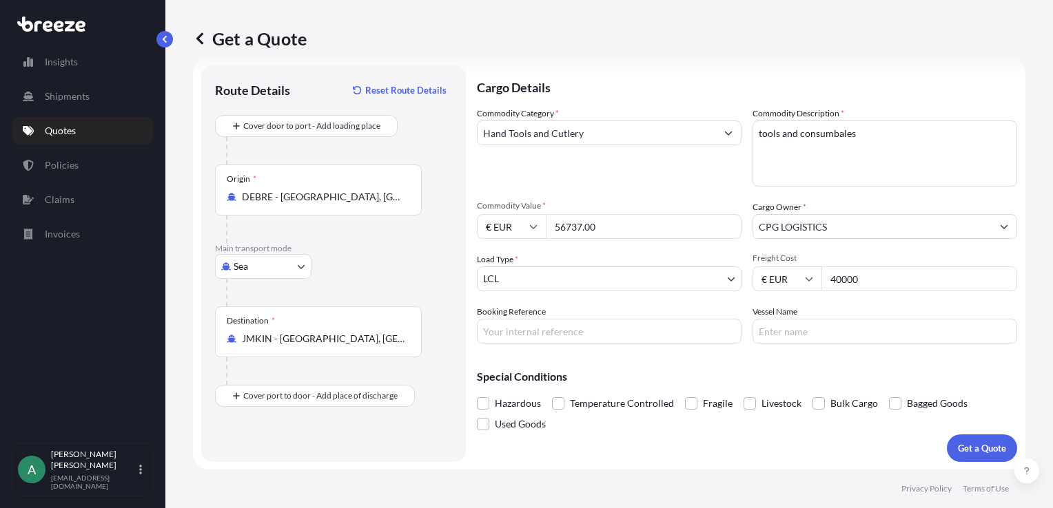
click at [672, 296] on div "Commodity Category * Hand Tools and Cutlery Commodity Description * tools and c…" at bounding box center [747, 225] width 540 height 237
type input "20000"
click at [970, 443] on p "Get a Quote" at bounding box center [982, 449] width 48 height 14
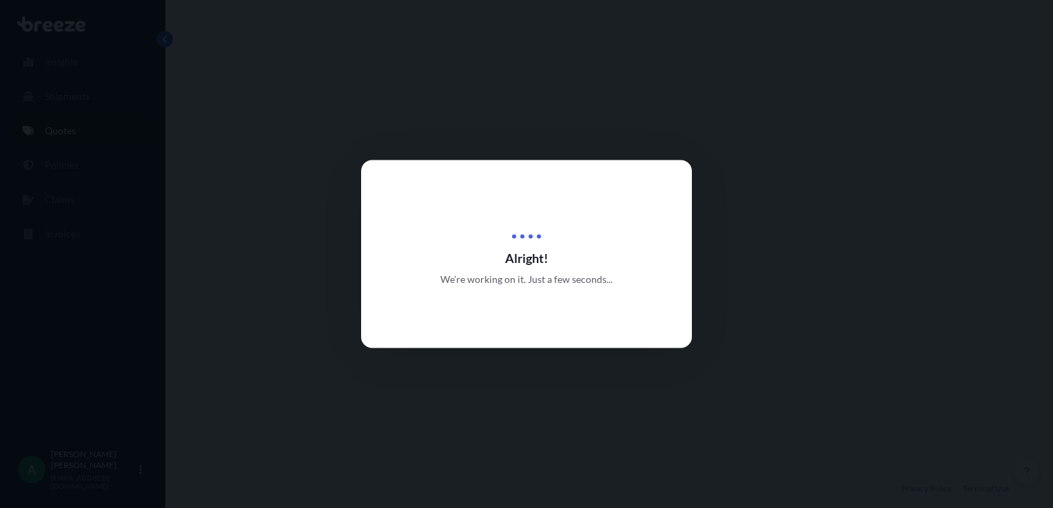
select select "Sea"
select select "1"
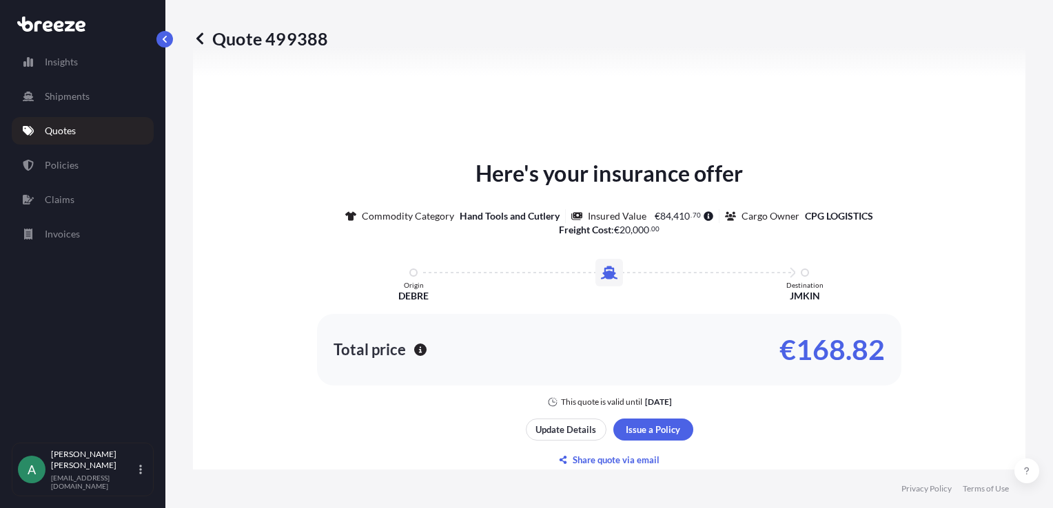
scroll to position [580, 0]
